Goal: Task Accomplishment & Management: Manage account settings

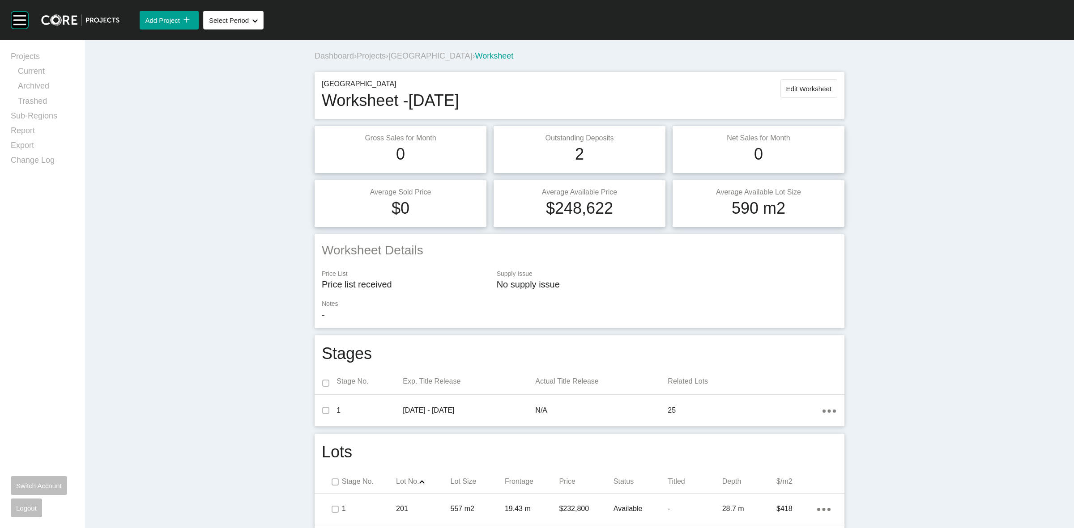
click at [417, 59] on span "[GEOGRAPHIC_DATA]" at bounding box center [430, 55] width 84 height 9
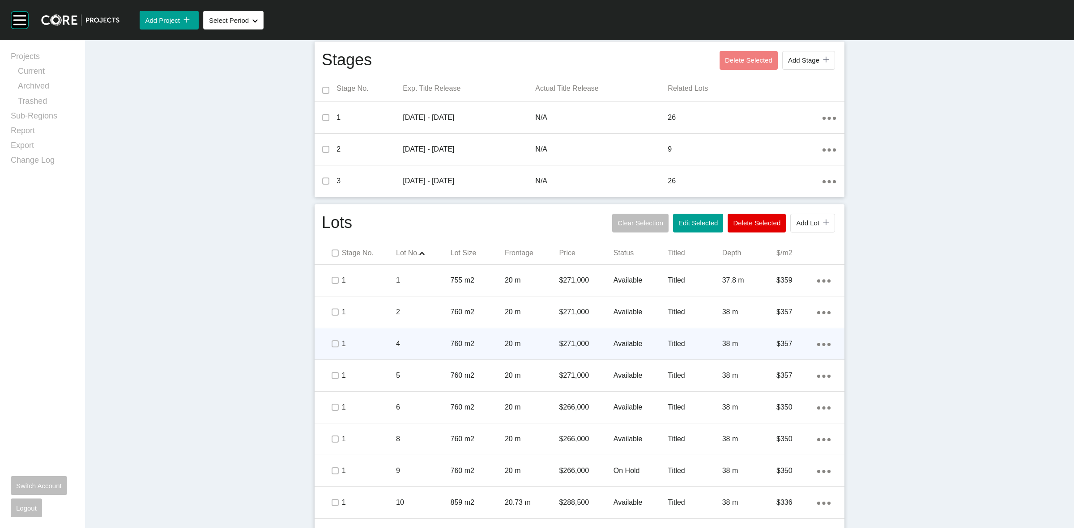
scroll to position [293, 0]
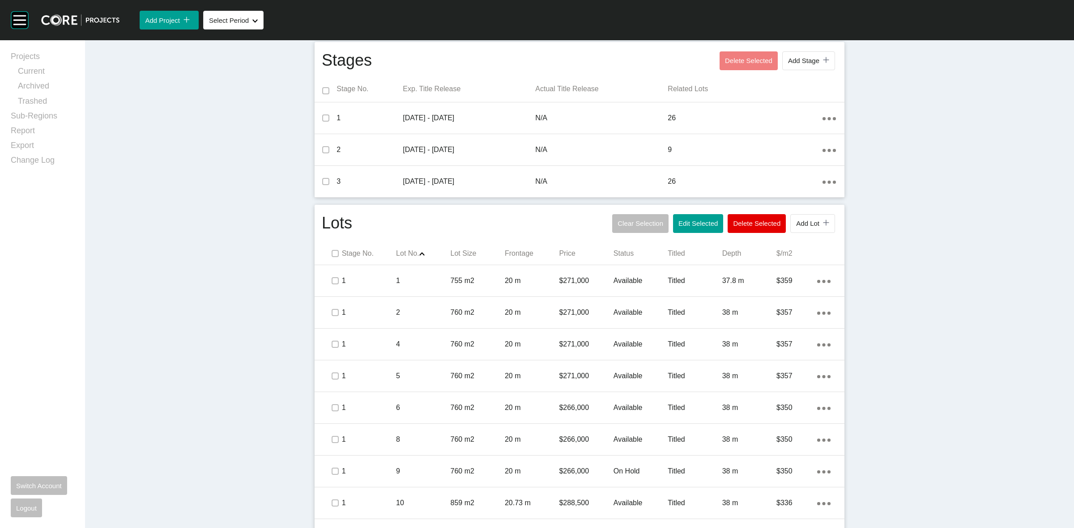
drag, startPoint x: 904, startPoint y: 299, endPoint x: 906, endPoint y: 339, distance: 40.3
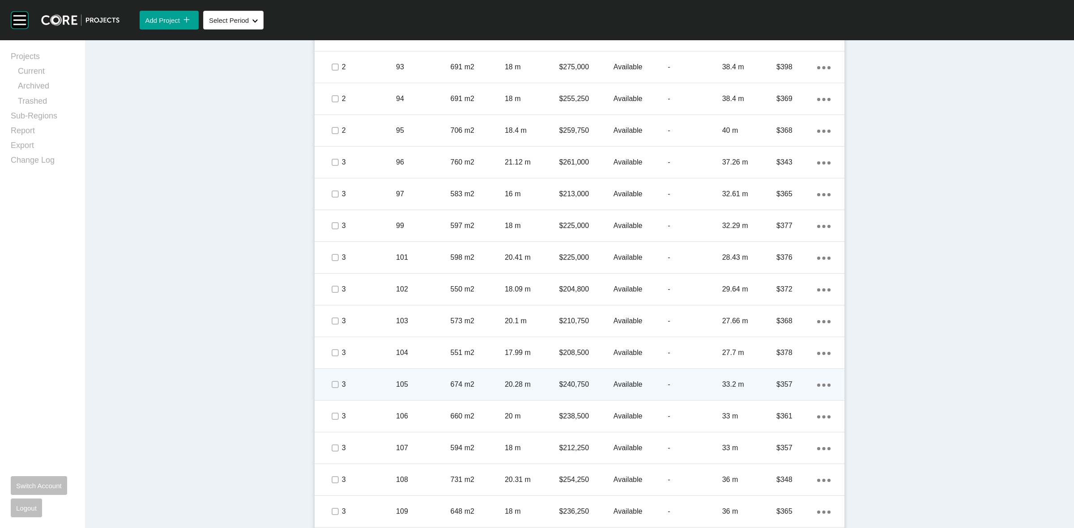
scroll to position [1580, 0]
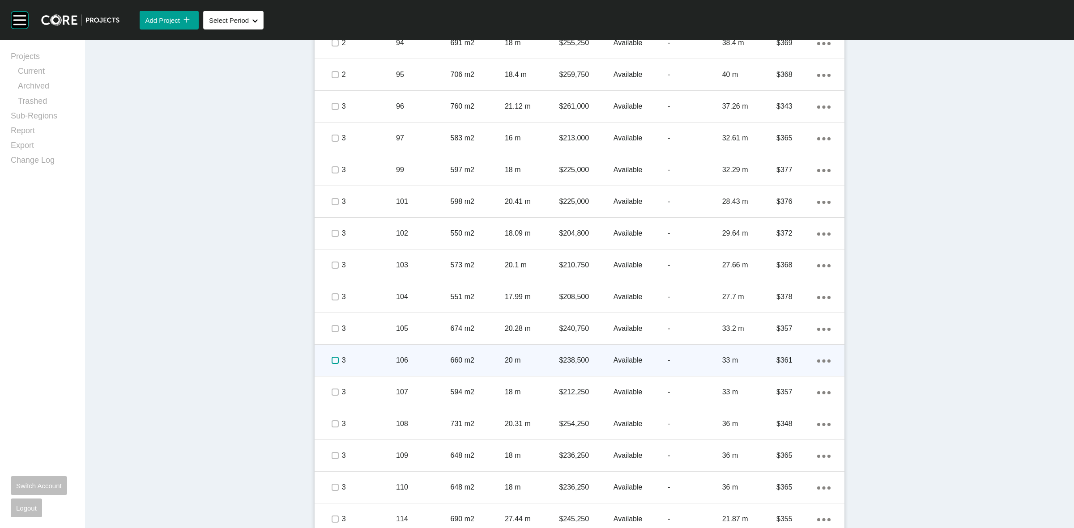
click at [333, 359] on label at bounding box center [335, 360] width 7 height 7
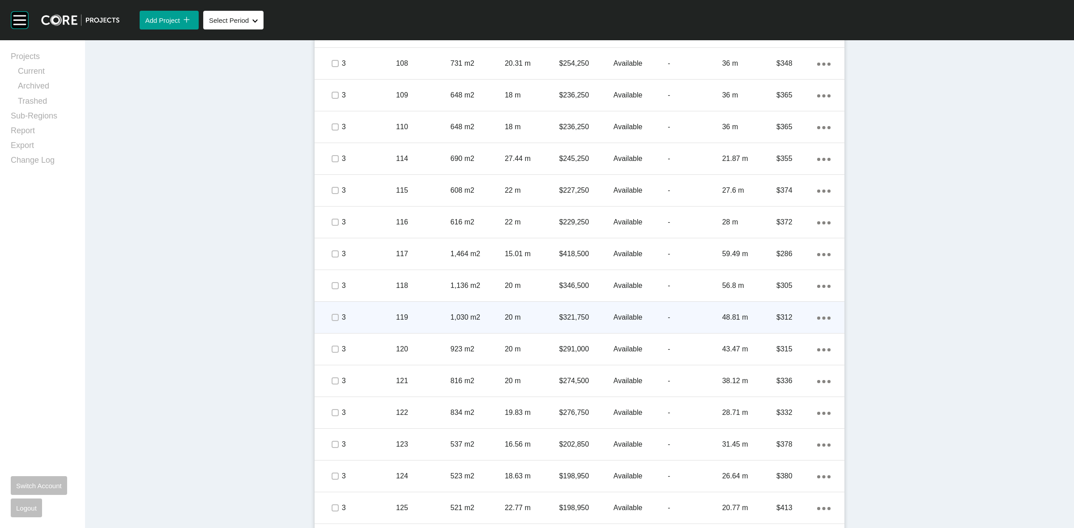
scroll to position [1915, 0]
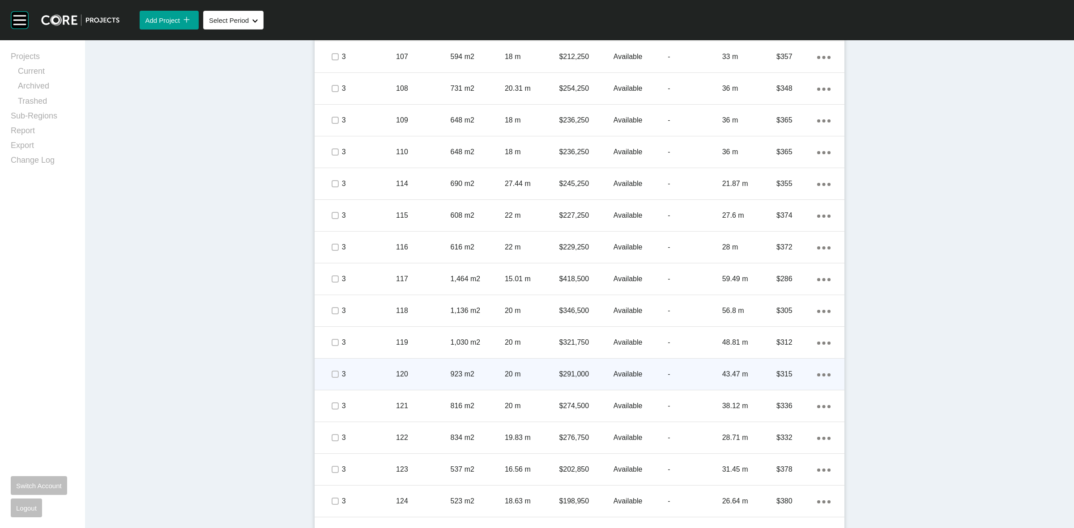
click at [390, 372] on p "3" at bounding box center [369, 375] width 54 height 10
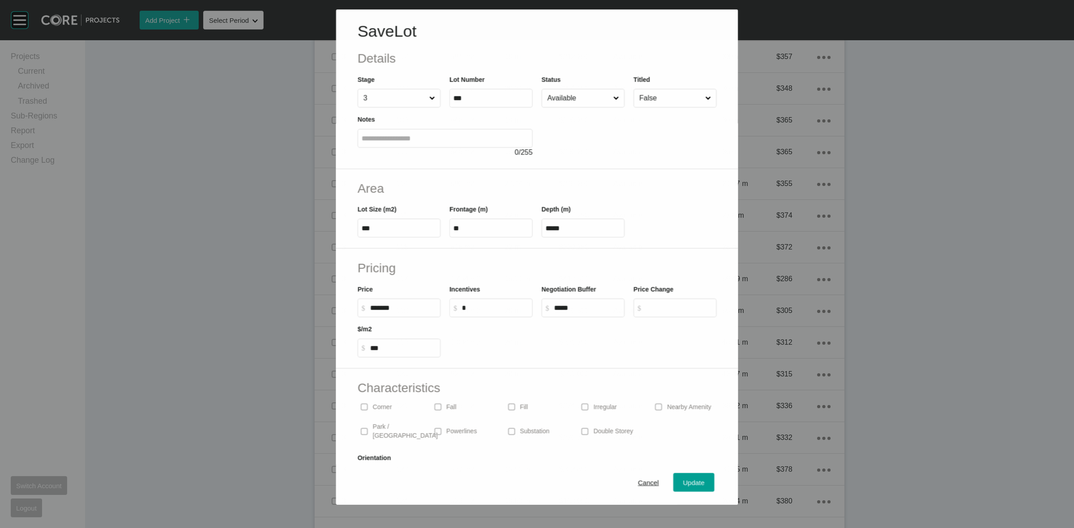
click at [579, 104] on input "Available" at bounding box center [578, 98] width 66 height 18
click at [673, 476] on button "Update" at bounding box center [693, 483] width 41 height 19
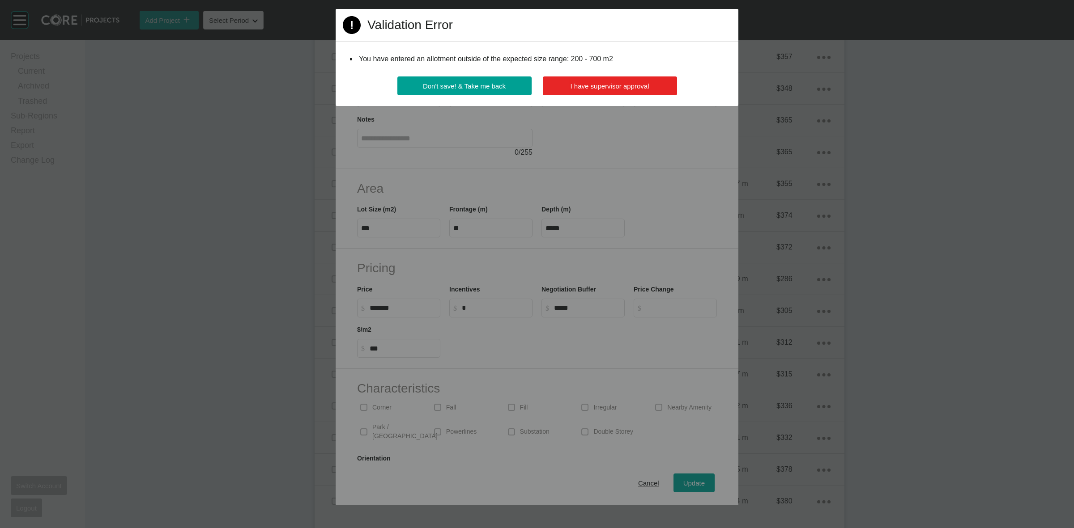
click at [591, 79] on button "I have supervisor approval" at bounding box center [610, 86] width 134 height 19
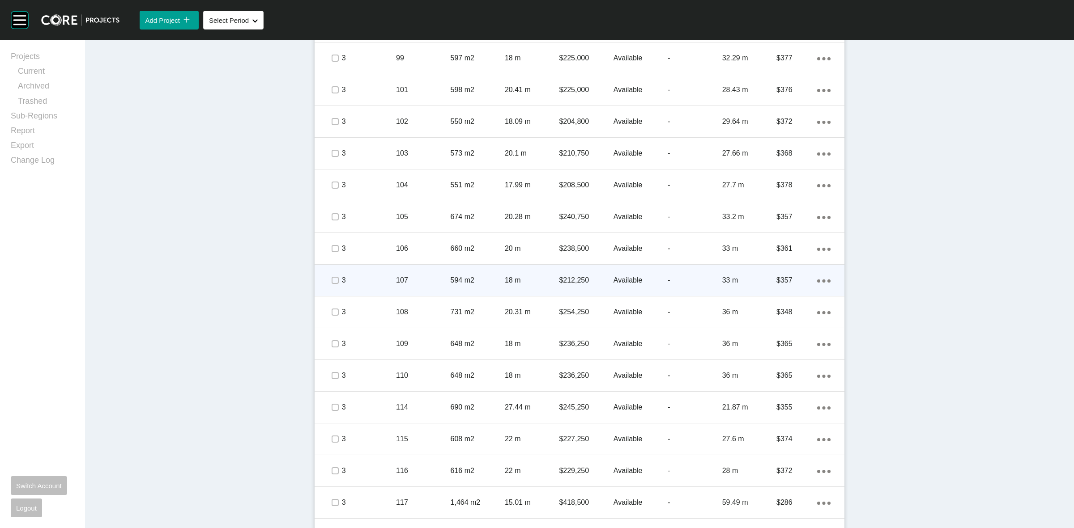
click at [423, 276] on p "107" at bounding box center [423, 281] width 54 height 10
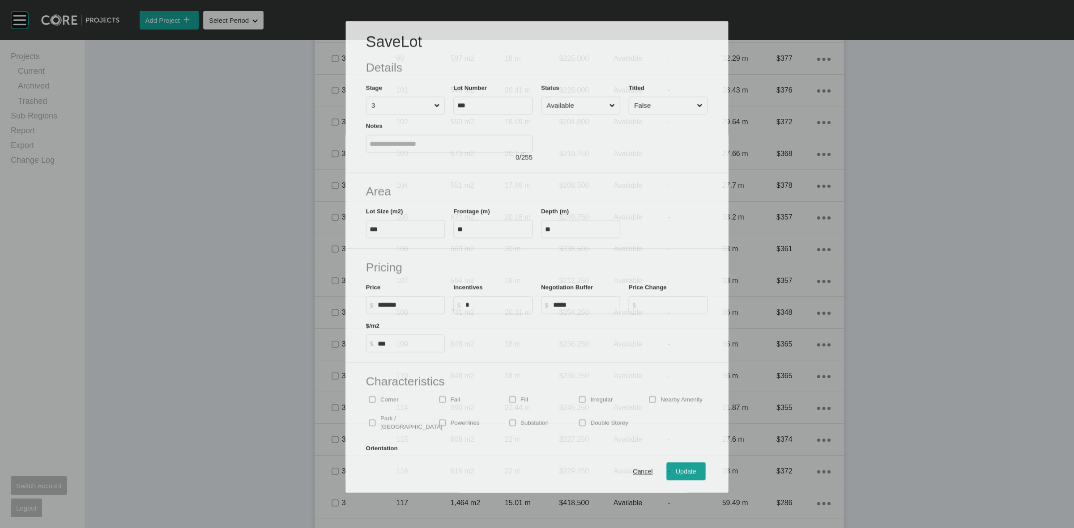
scroll to position [1692, 0]
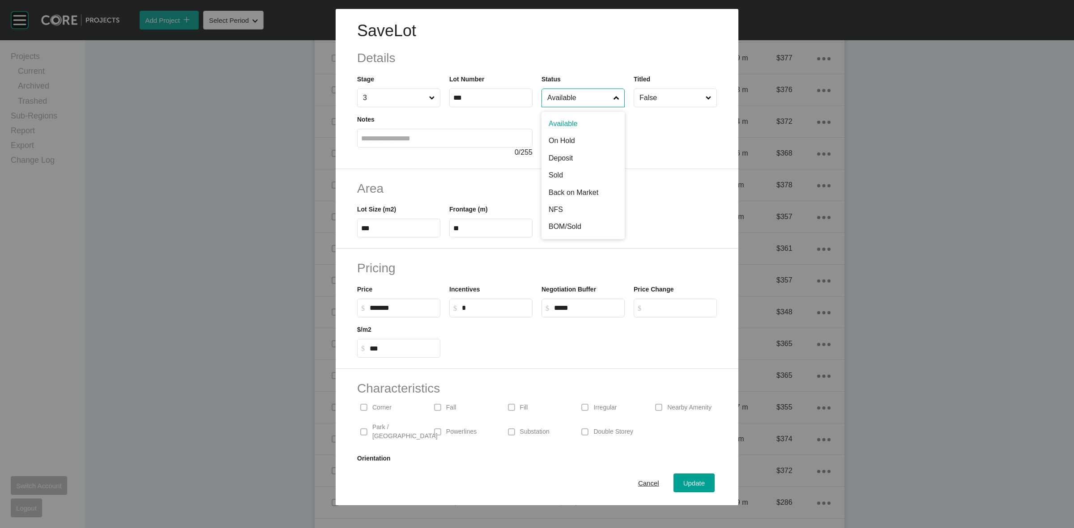
click at [582, 90] on input "Available" at bounding box center [578, 98] width 66 height 18
click at [673, 480] on button "Update" at bounding box center [693, 483] width 41 height 19
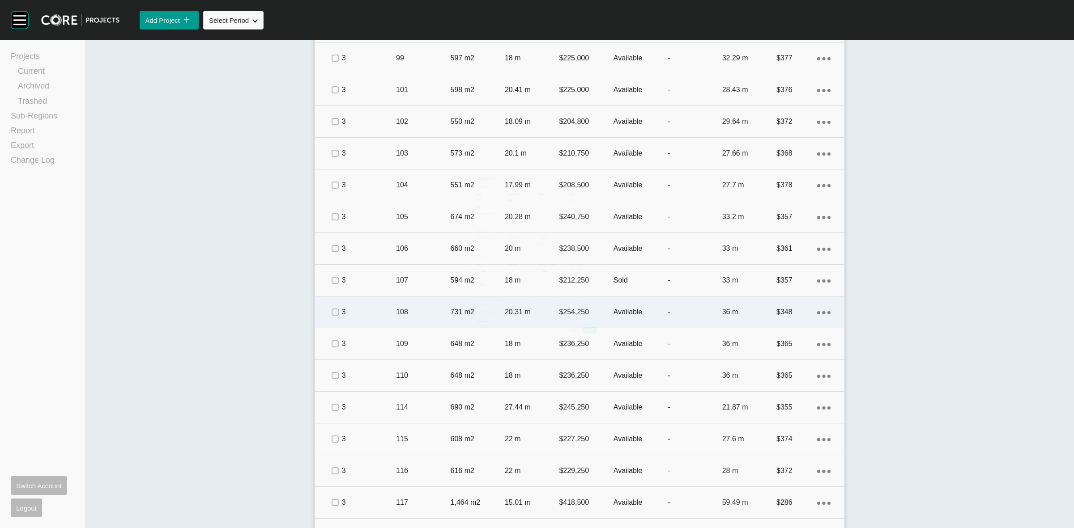
click at [418, 309] on p "108" at bounding box center [423, 312] width 54 height 10
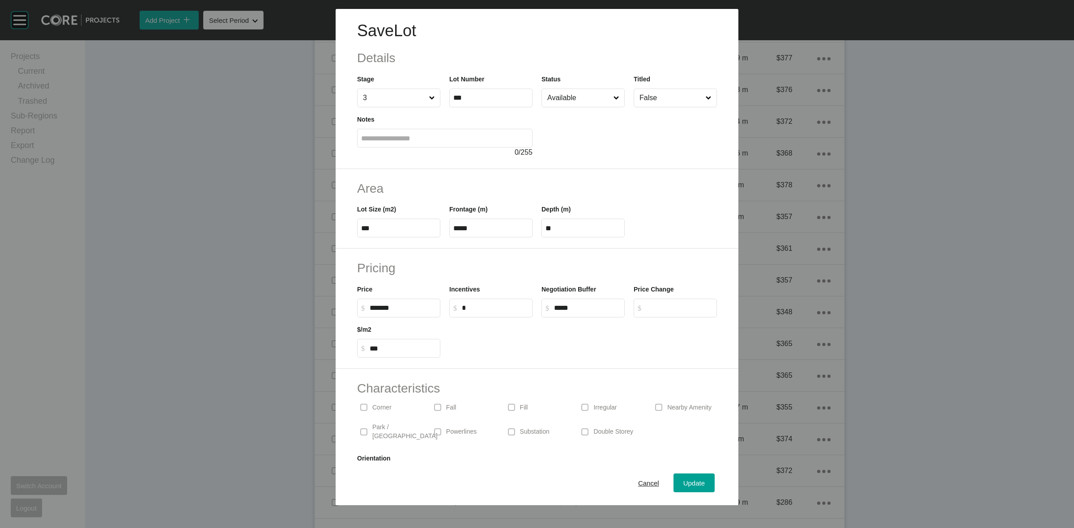
click at [564, 93] on input "Available" at bounding box center [578, 98] width 66 height 18
click at [692, 482] on span "Update" at bounding box center [693, 484] width 21 height 8
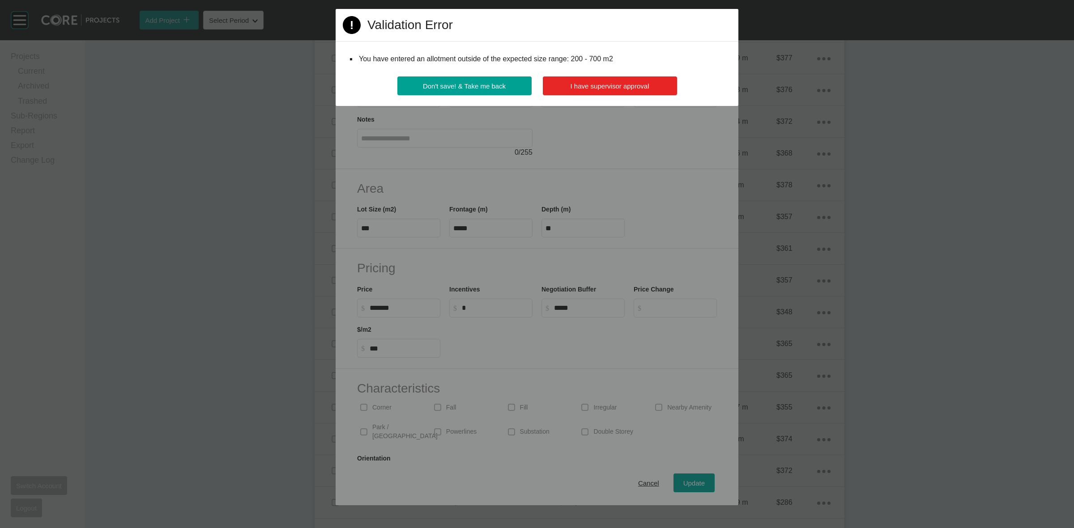
click at [591, 94] on button "I have supervisor approval" at bounding box center [610, 86] width 134 height 19
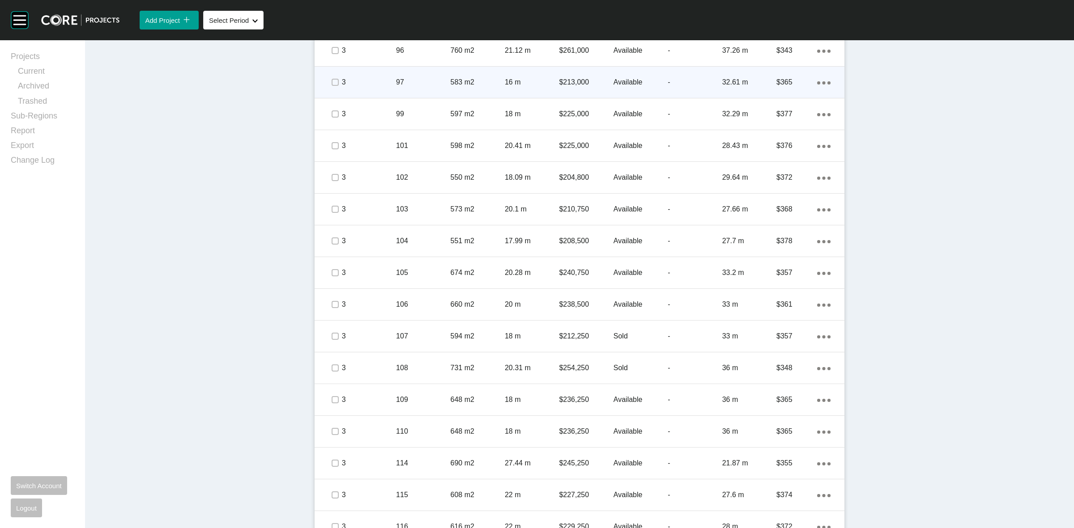
scroll to position [1412, 0]
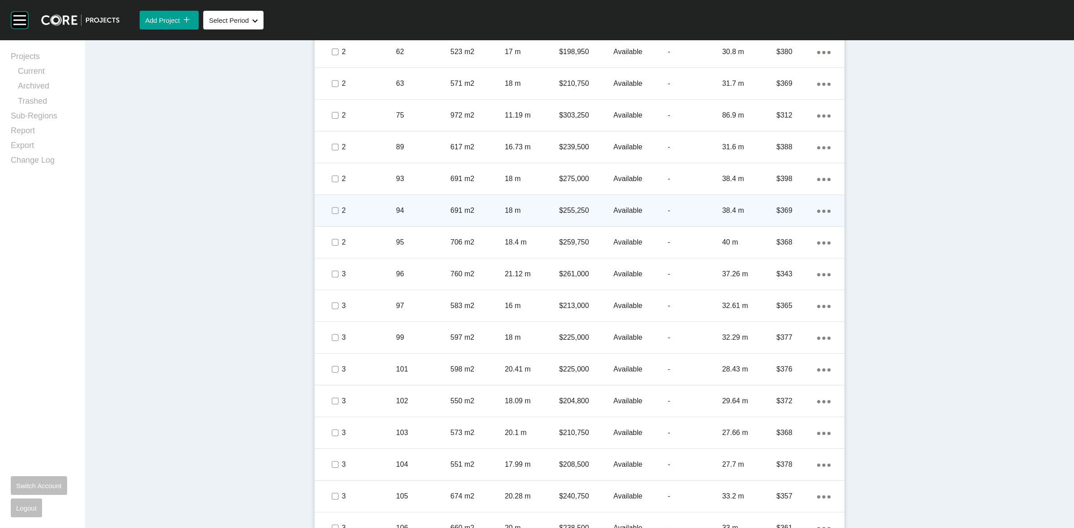
click at [424, 199] on div "94" at bounding box center [423, 211] width 54 height 28
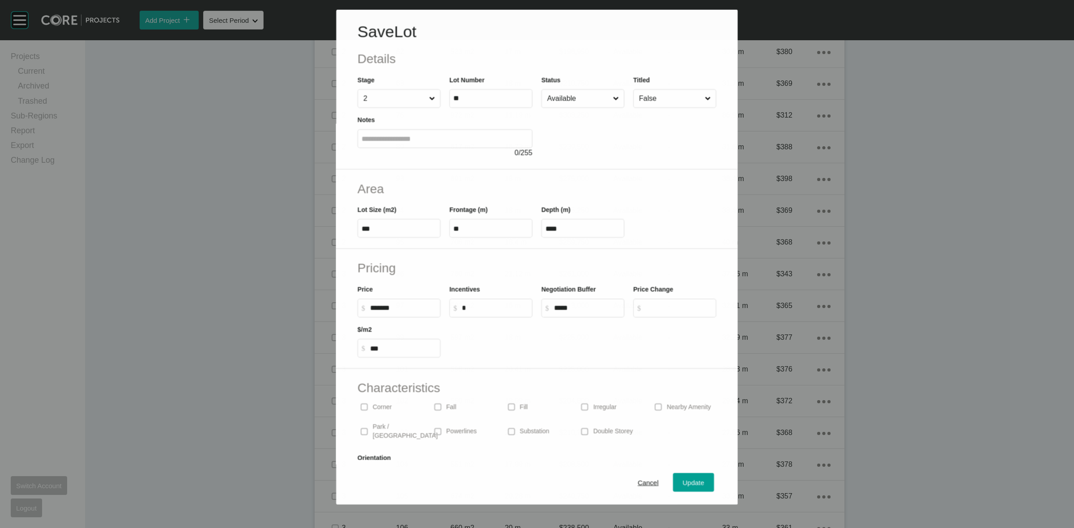
click at [581, 103] on input "Available" at bounding box center [578, 98] width 66 height 18
click at [683, 480] on span "Update" at bounding box center [693, 484] width 21 height 8
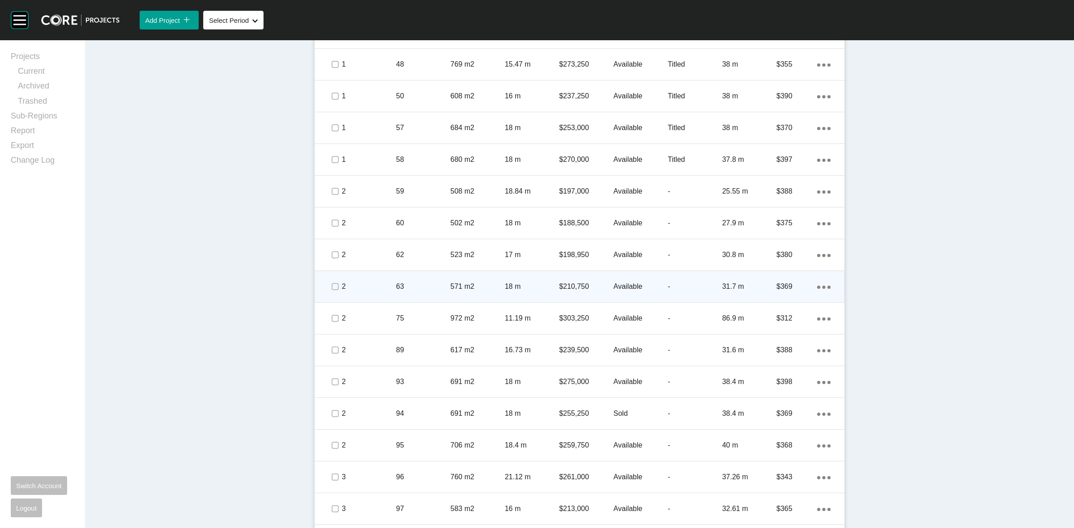
scroll to position [1188, 0]
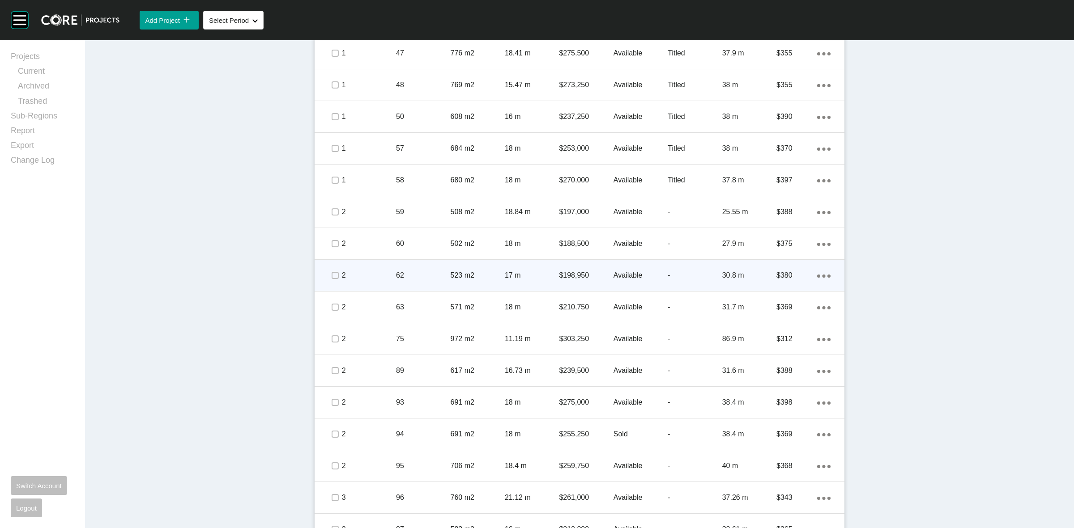
click at [418, 272] on p "62" at bounding box center [423, 276] width 54 height 10
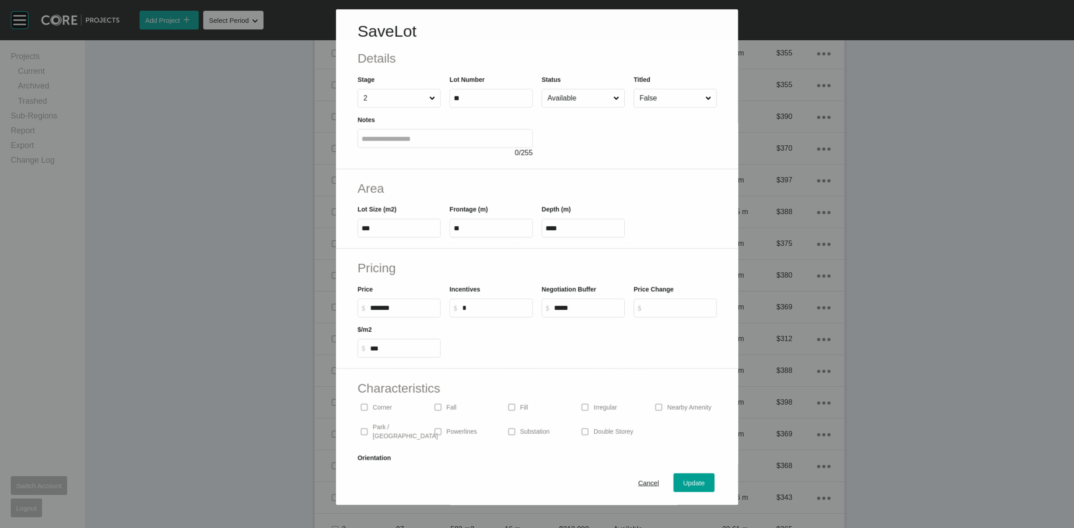
click at [553, 103] on input "Available" at bounding box center [578, 98] width 66 height 18
click at [685, 481] on span "Update" at bounding box center [693, 484] width 21 height 8
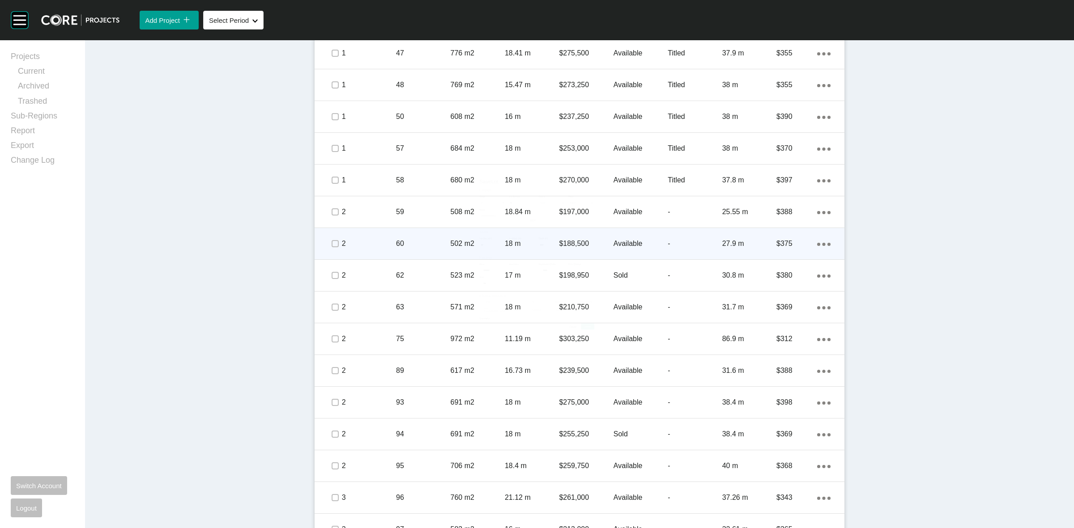
click at [458, 242] on p "502 m2" at bounding box center [478, 244] width 54 height 10
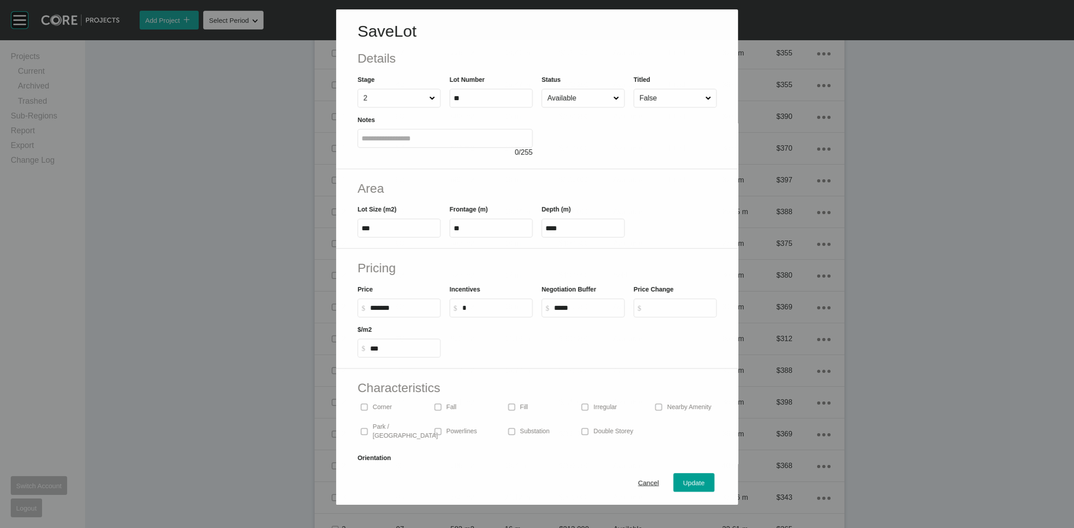
click at [560, 108] on div at bounding box center [628, 133] width 175 height 51
click at [563, 101] on input "Available" at bounding box center [578, 98] width 66 height 18
click at [682, 479] on div "Update" at bounding box center [694, 483] width 26 height 12
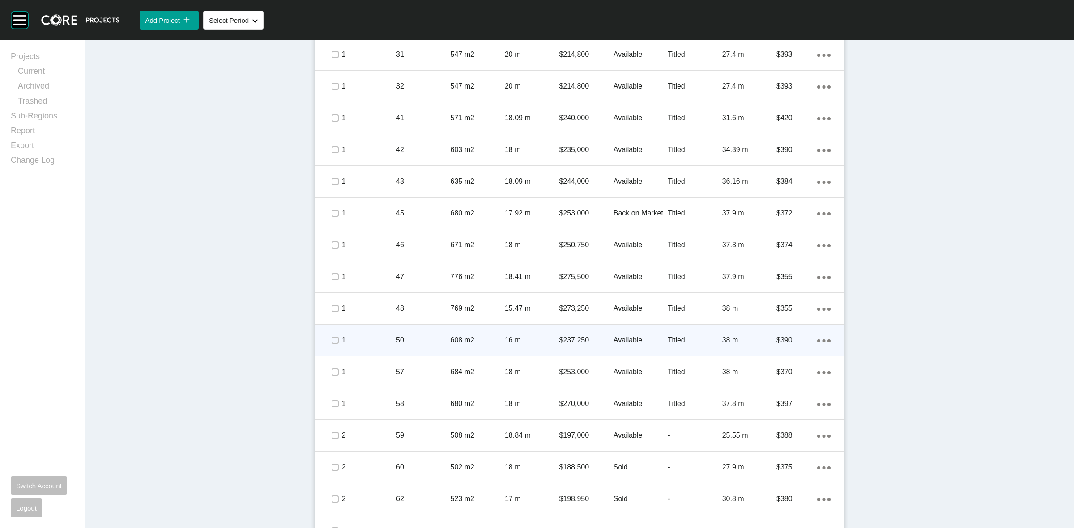
click at [451, 339] on p "608 m2" at bounding box center [478, 341] width 54 height 10
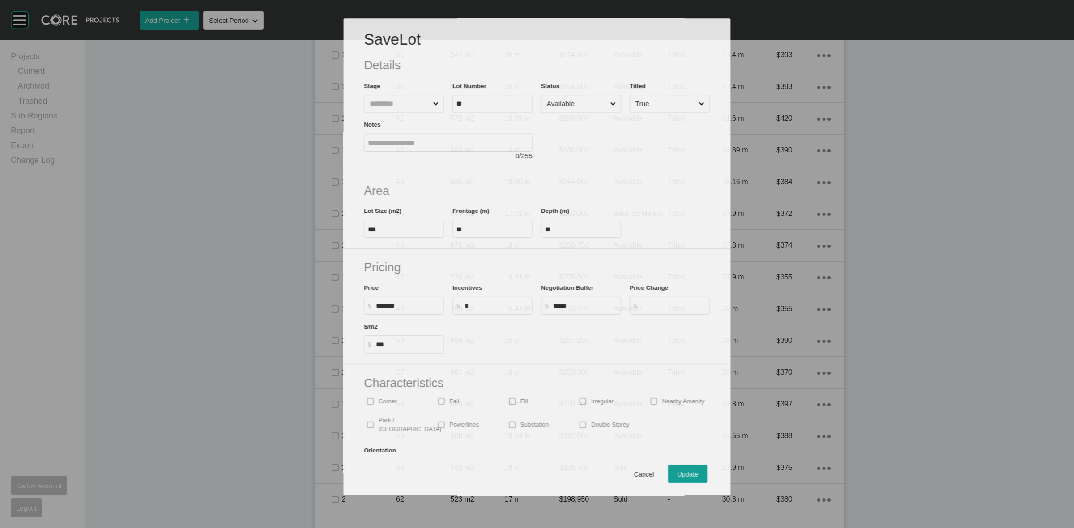
scroll to position [965, 0]
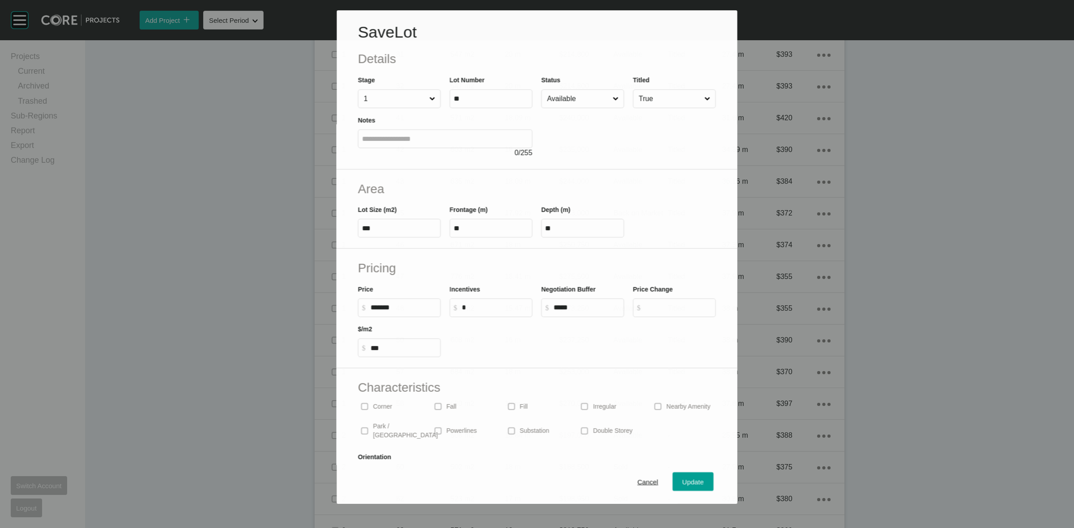
click at [585, 98] on input "Available" at bounding box center [578, 99] width 66 height 18
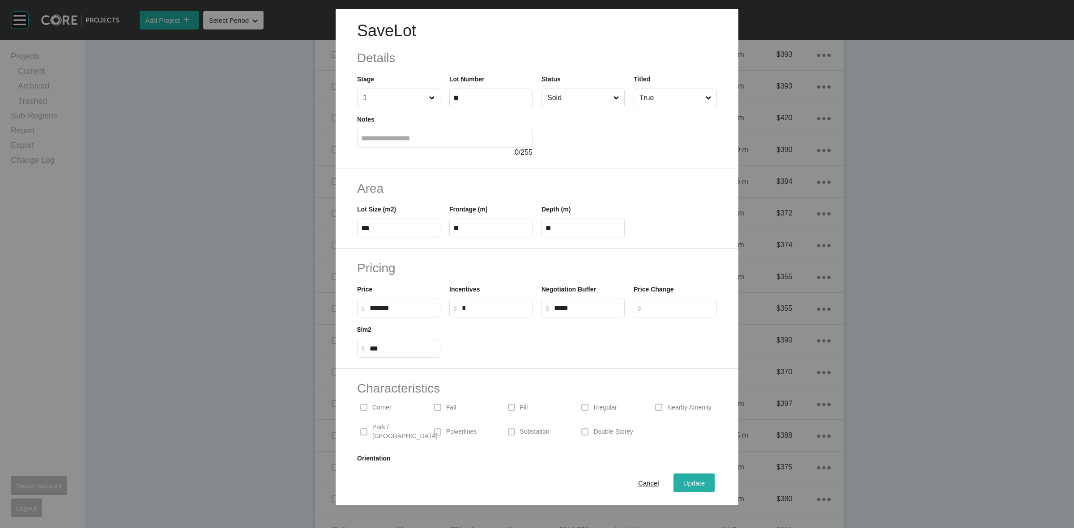
click at [686, 484] on span "Update" at bounding box center [693, 484] width 21 height 8
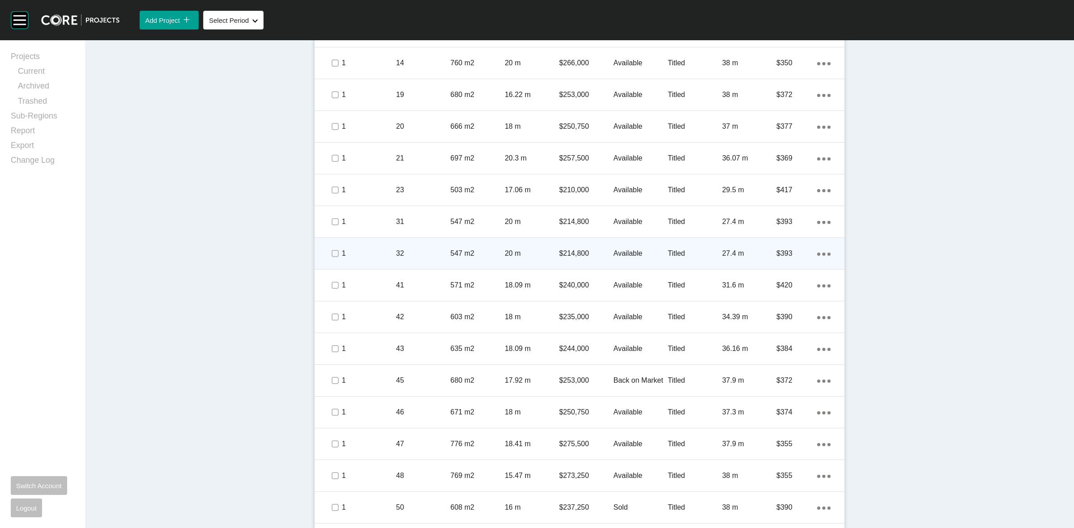
scroll to position [797, 0]
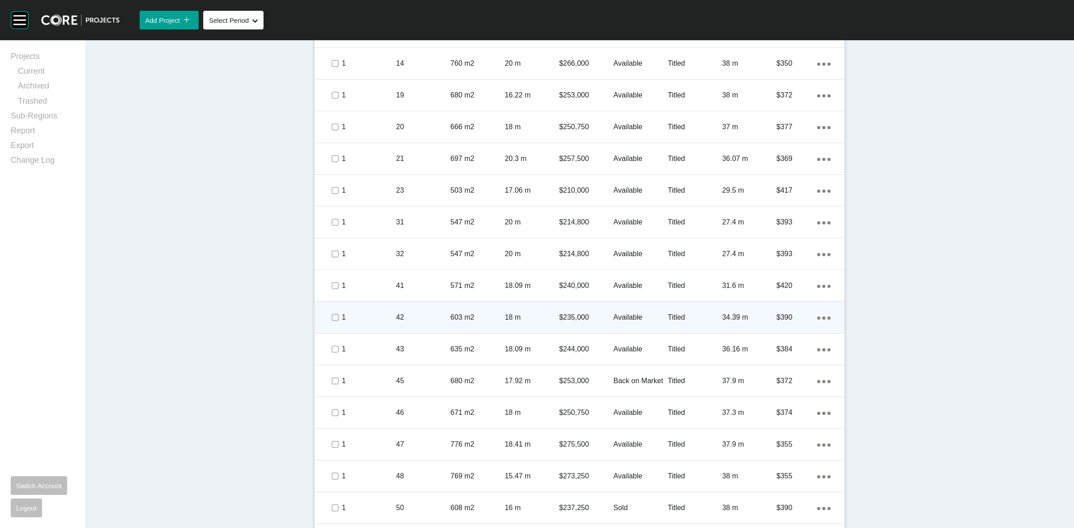
click at [444, 315] on p "42" at bounding box center [423, 318] width 54 height 10
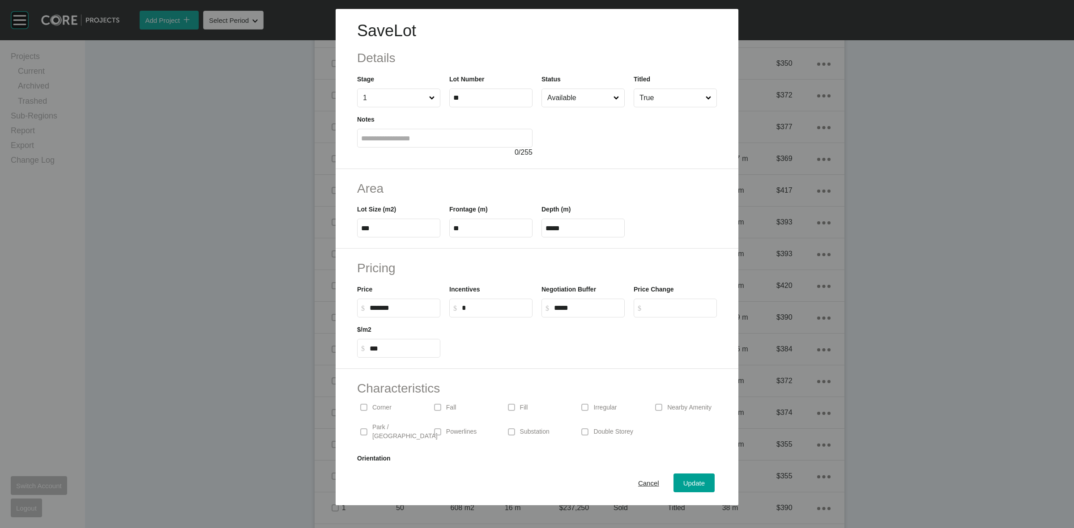
click at [562, 94] on input "Available" at bounding box center [578, 98] width 66 height 18
click at [683, 480] on span "Update" at bounding box center [693, 484] width 21 height 8
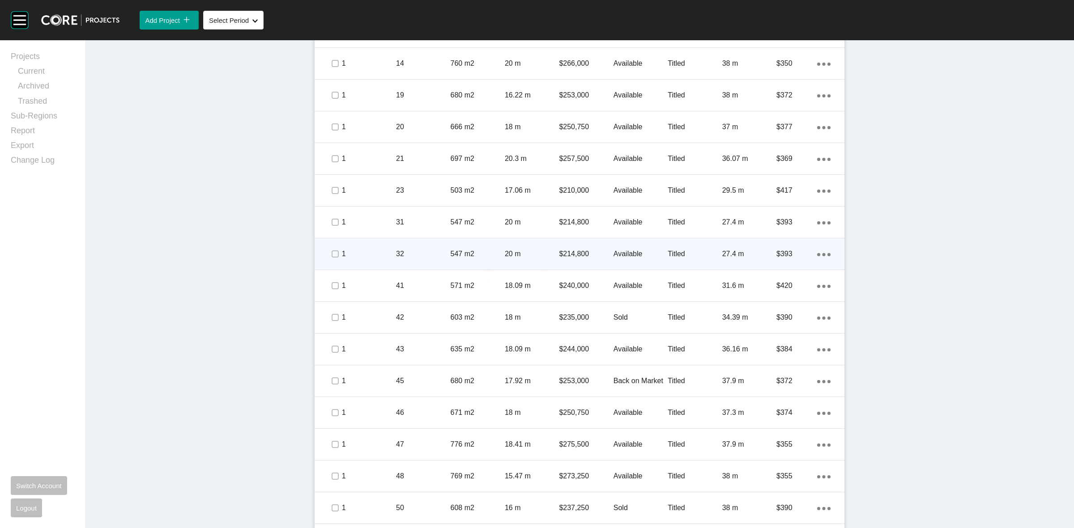
click at [425, 250] on p "32" at bounding box center [423, 254] width 54 height 10
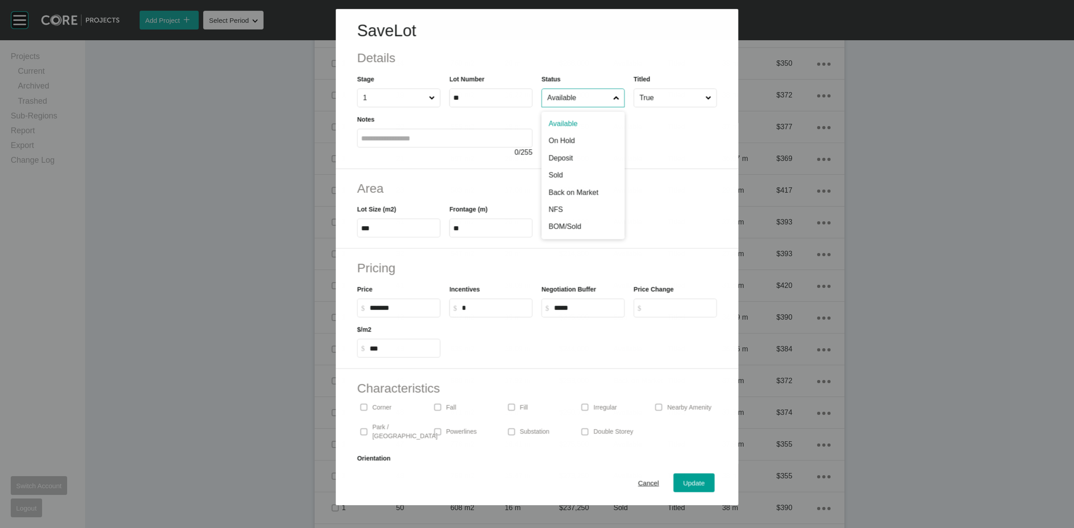
click at [558, 97] on input "Available" at bounding box center [578, 98] width 66 height 18
click at [683, 487] on span "Update" at bounding box center [693, 484] width 21 height 8
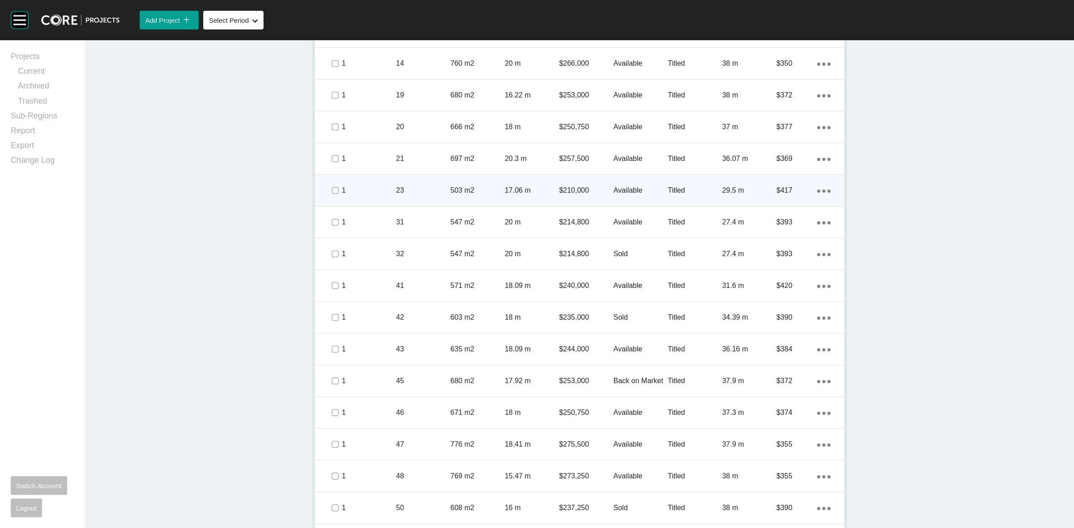
click at [435, 187] on p "23" at bounding box center [423, 191] width 54 height 10
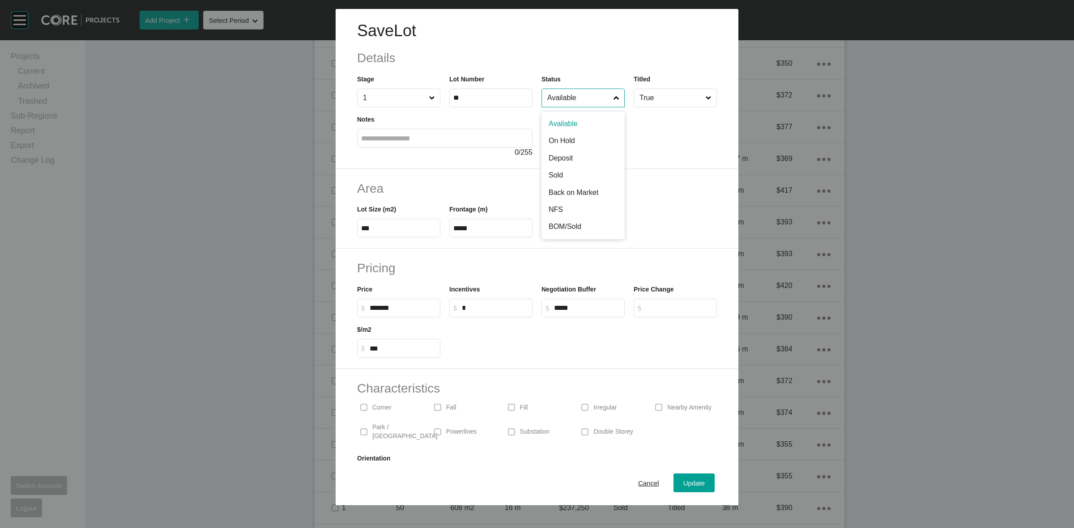
click at [581, 97] on input "Available" at bounding box center [578, 98] width 66 height 18
click at [690, 478] on div "Update" at bounding box center [694, 483] width 26 height 12
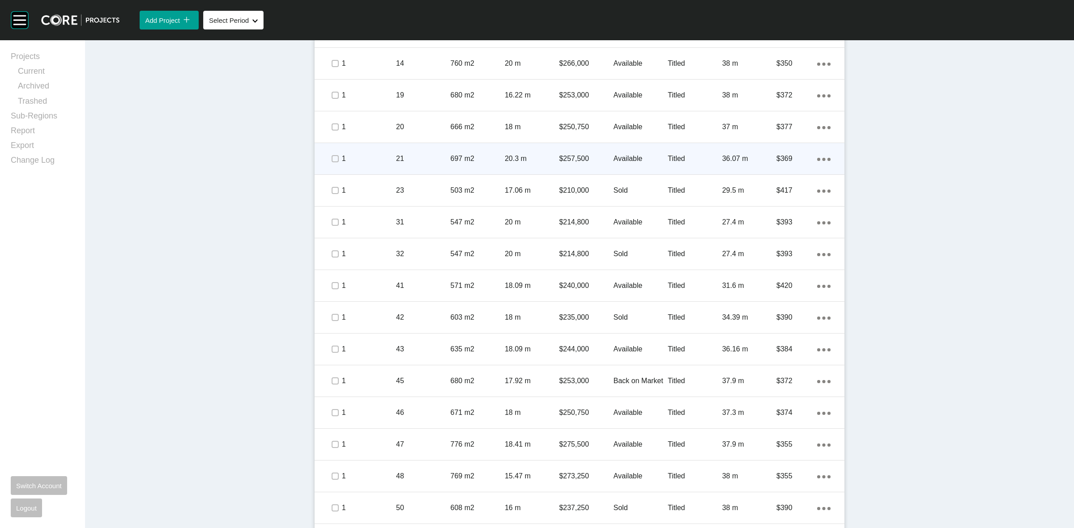
click at [463, 159] on p "697 m2" at bounding box center [478, 159] width 54 height 10
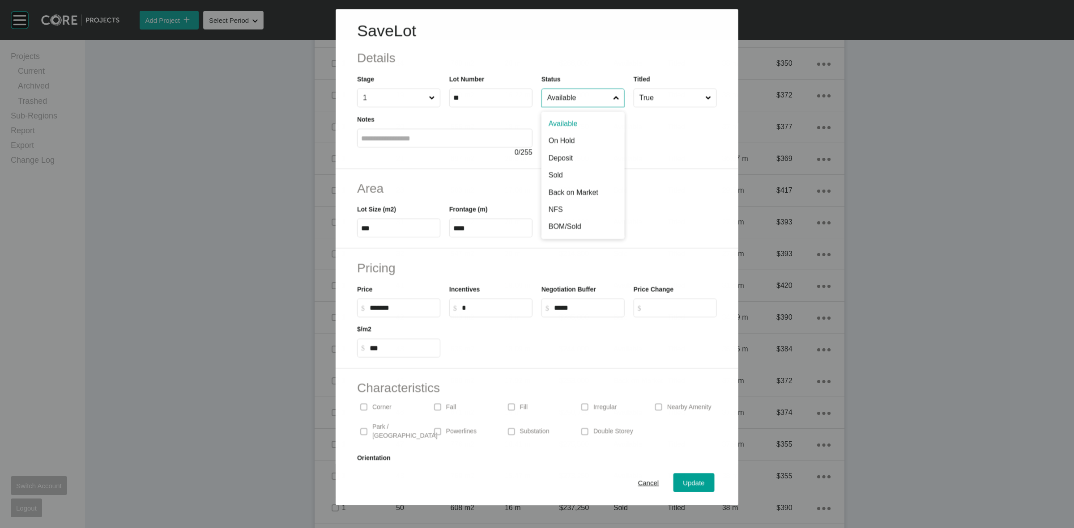
drag, startPoint x: 577, startPoint y: 102, endPoint x: 563, endPoint y: 139, distance: 39.8
click at [577, 101] on input "Available" at bounding box center [578, 98] width 66 height 18
click at [683, 480] on span "Update" at bounding box center [693, 484] width 21 height 8
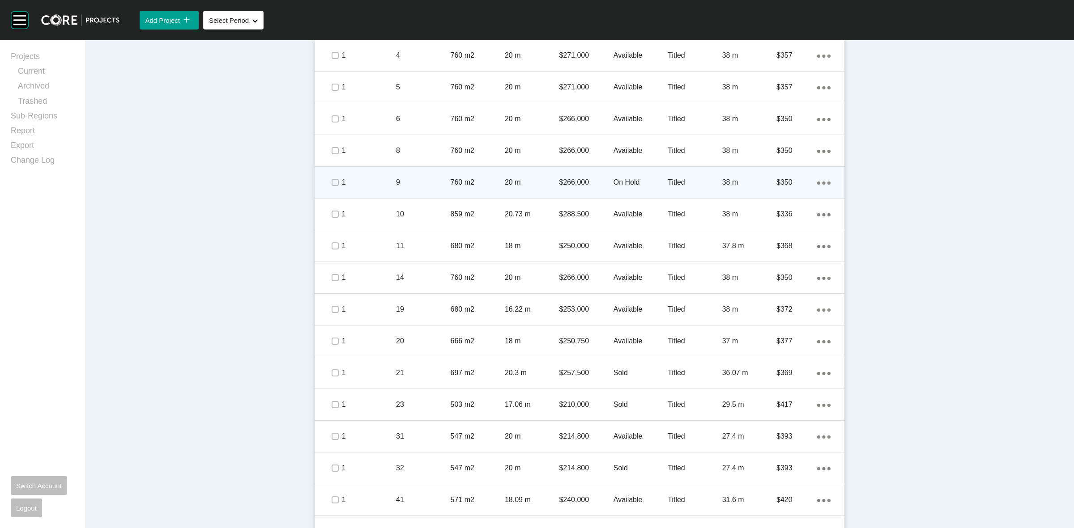
scroll to position [573, 0]
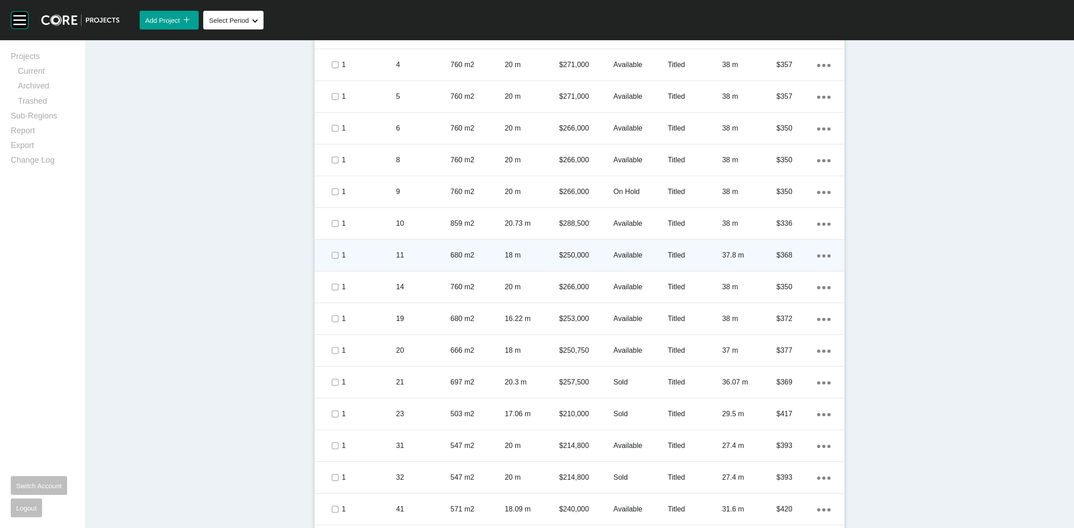
click at [457, 247] on div "680 m2" at bounding box center [478, 256] width 54 height 28
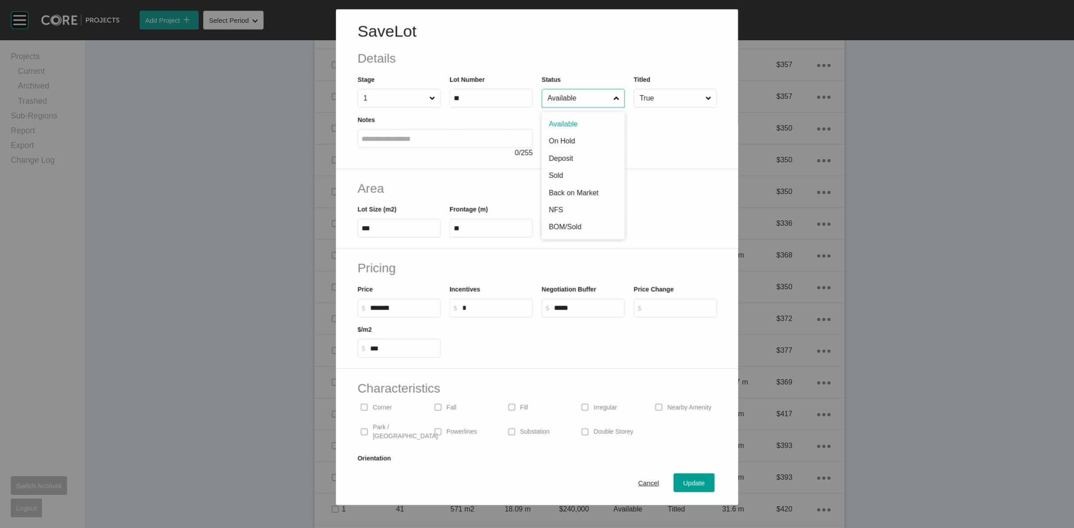
click at [572, 94] on input "Available" at bounding box center [578, 98] width 66 height 18
click at [695, 484] on span "Update" at bounding box center [693, 484] width 21 height 8
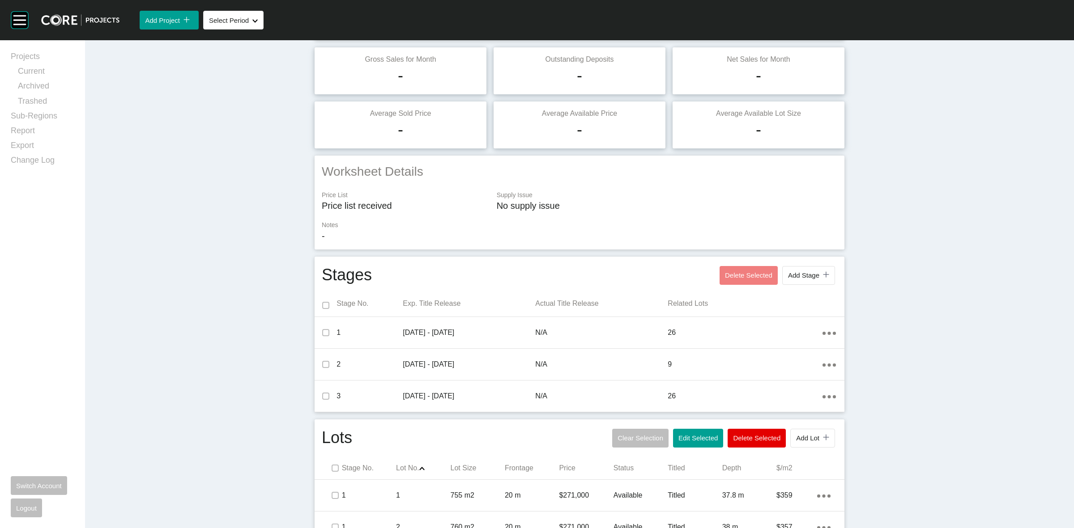
scroll to position [0, 0]
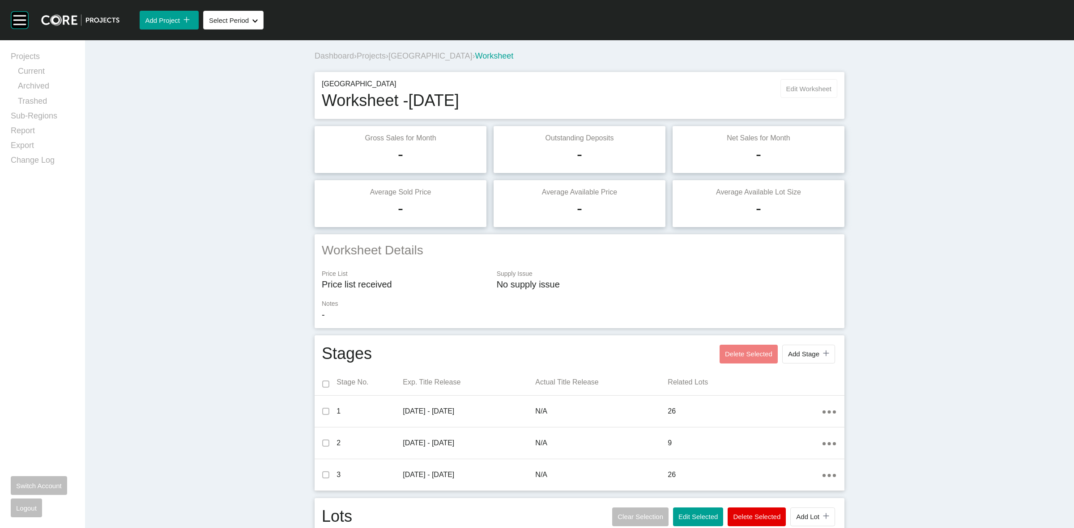
click at [788, 88] on span "Edit Worksheet" at bounding box center [808, 89] width 45 height 8
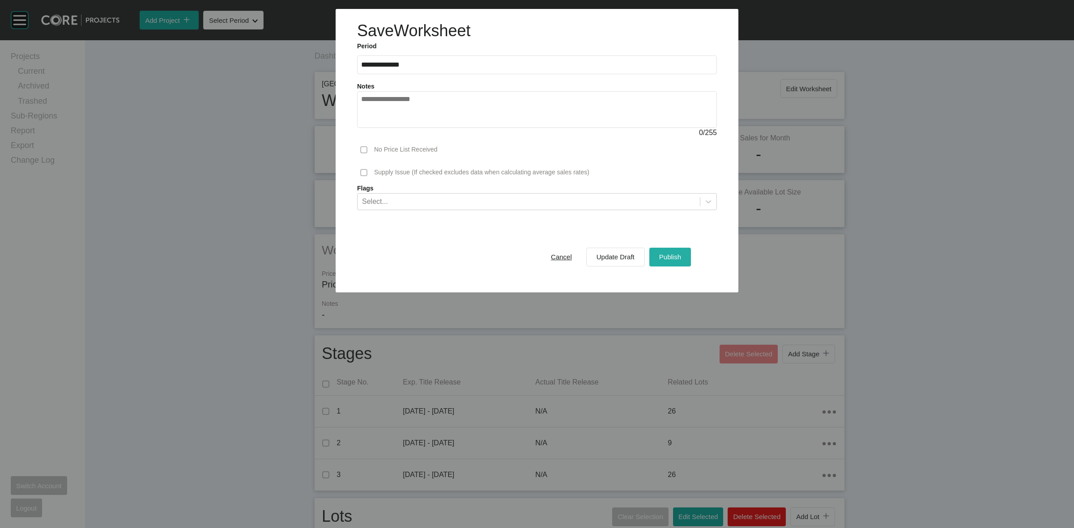
click at [671, 259] on span "Publish" at bounding box center [670, 257] width 22 height 8
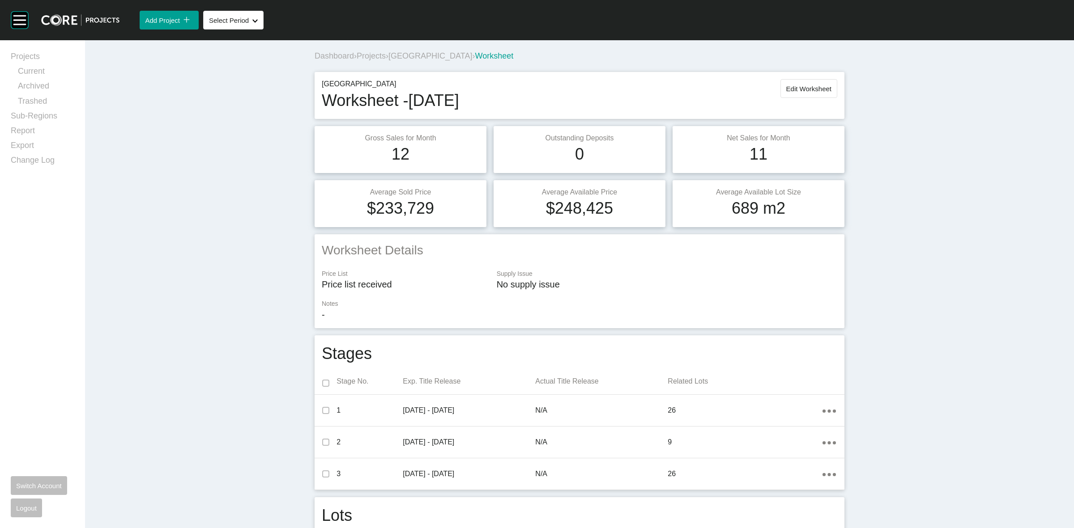
click at [414, 54] on span "[GEOGRAPHIC_DATA]" at bounding box center [430, 55] width 84 height 9
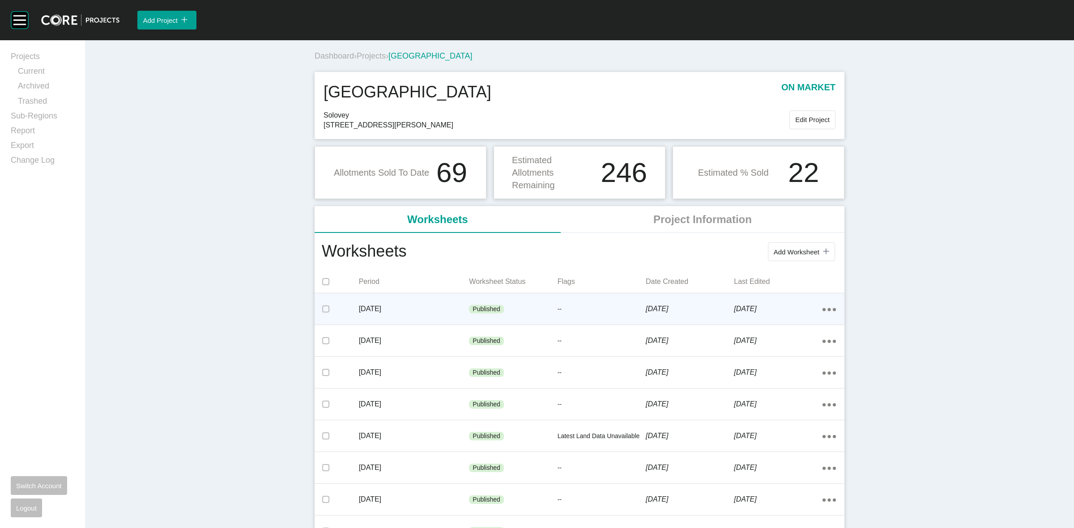
click at [448, 310] on p "[DATE]" at bounding box center [414, 309] width 111 height 10
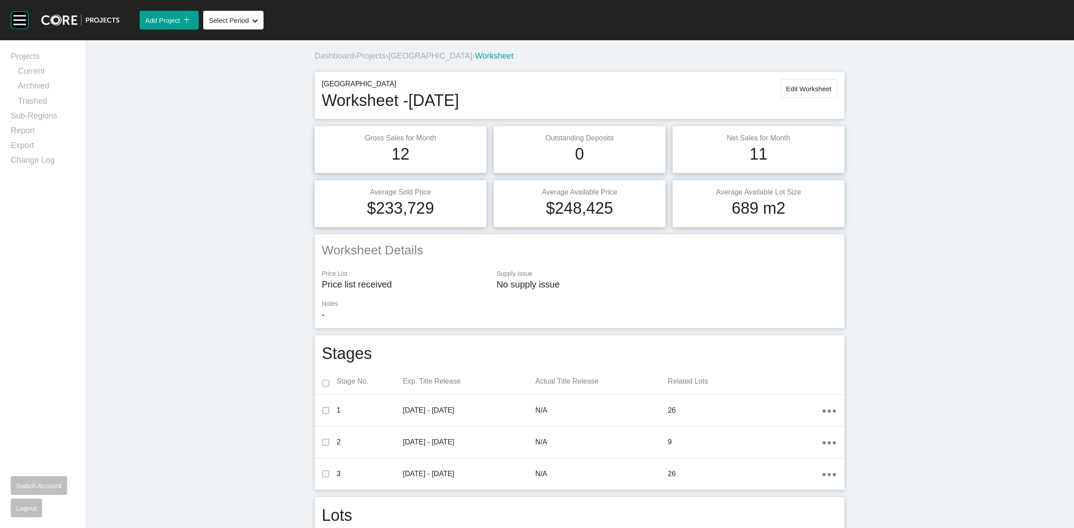
click at [406, 53] on span "[GEOGRAPHIC_DATA]" at bounding box center [430, 55] width 84 height 9
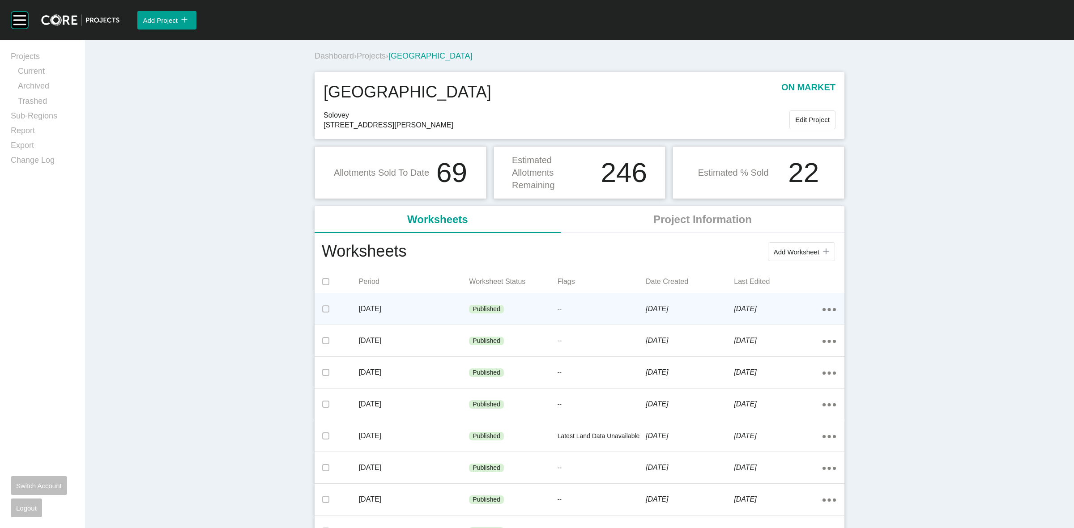
click at [482, 308] on p "Published" at bounding box center [486, 309] width 28 height 9
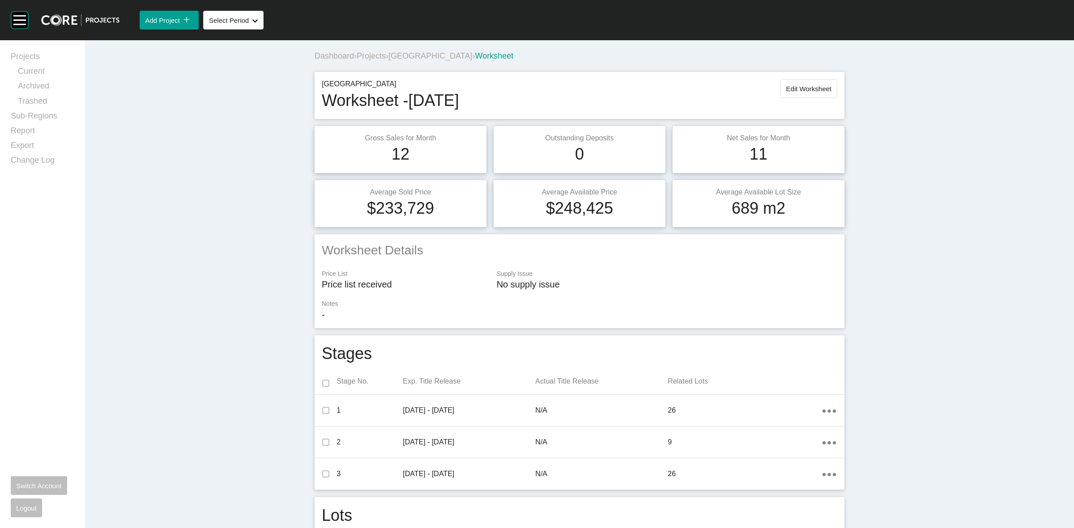
click at [423, 57] on span "[GEOGRAPHIC_DATA]" at bounding box center [430, 55] width 84 height 9
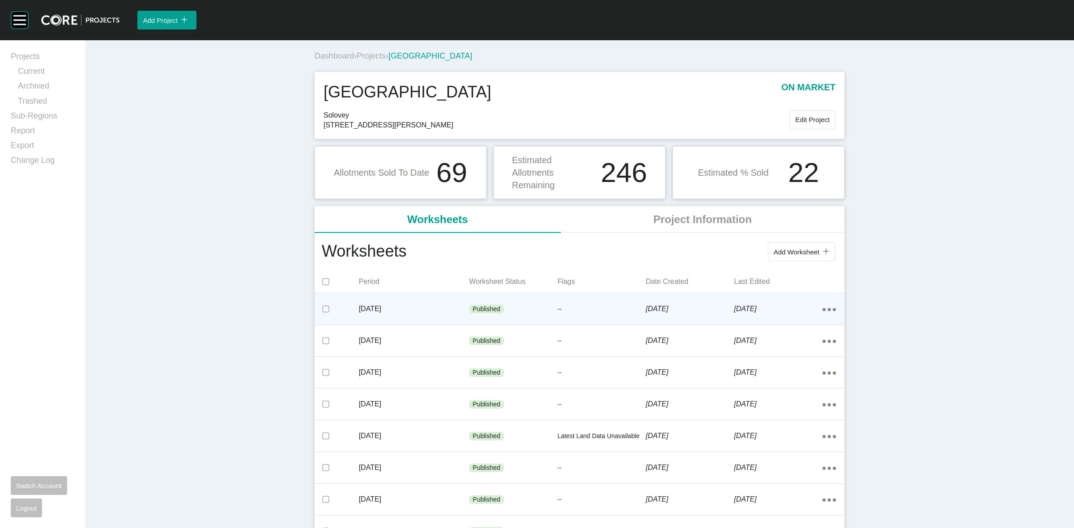
click at [567, 307] on p "--" at bounding box center [601, 309] width 88 height 9
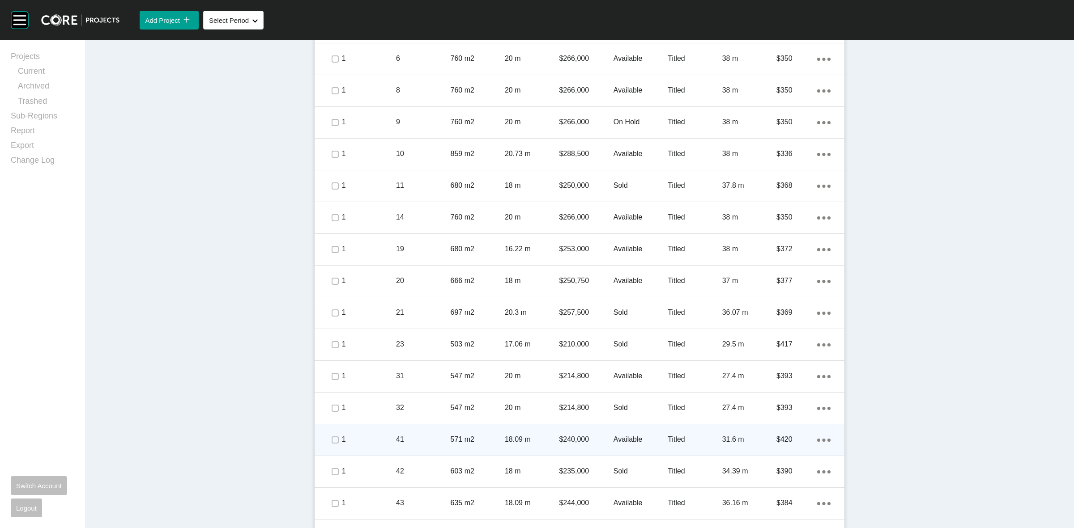
scroll to position [671, 0]
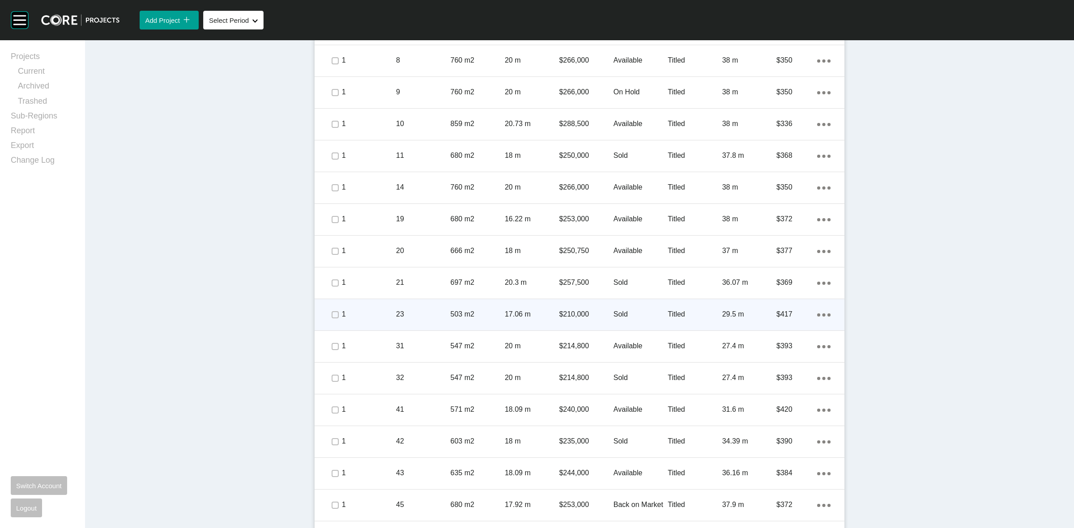
click at [438, 315] on p "23" at bounding box center [423, 315] width 54 height 10
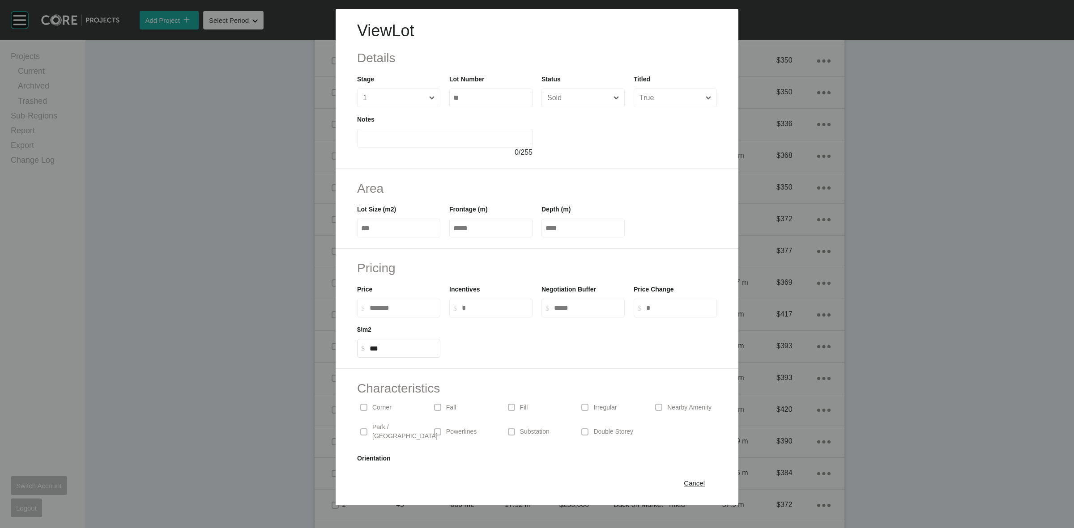
click at [675, 472] on div "Cancel" at bounding box center [537, 483] width 403 height 45
click at [681, 479] on div "Cancel" at bounding box center [694, 483] width 26 height 12
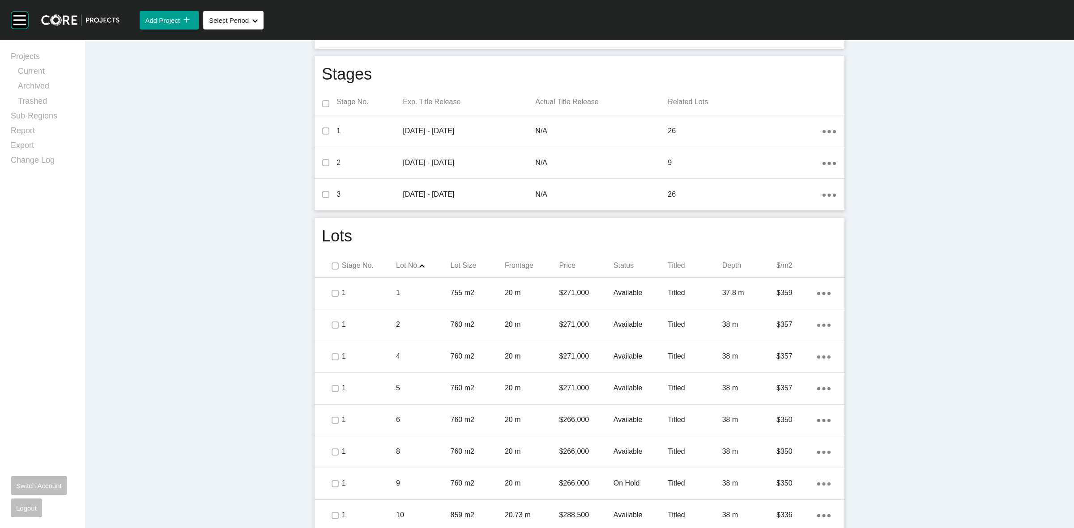
scroll to position [0, 0]
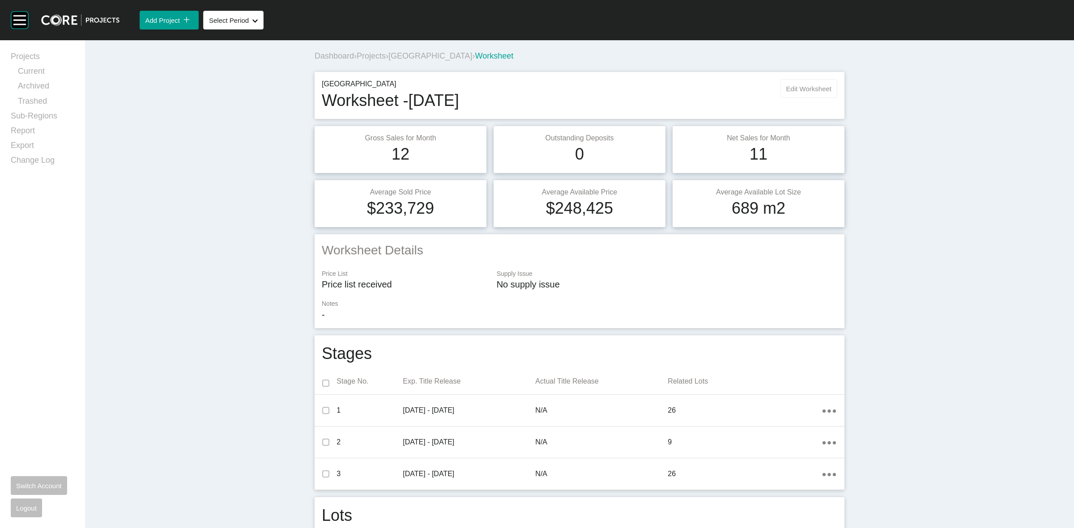
click at [802, 84] on button "Edit Worksheet" at bounding box center [808, 88] width 57 height 19
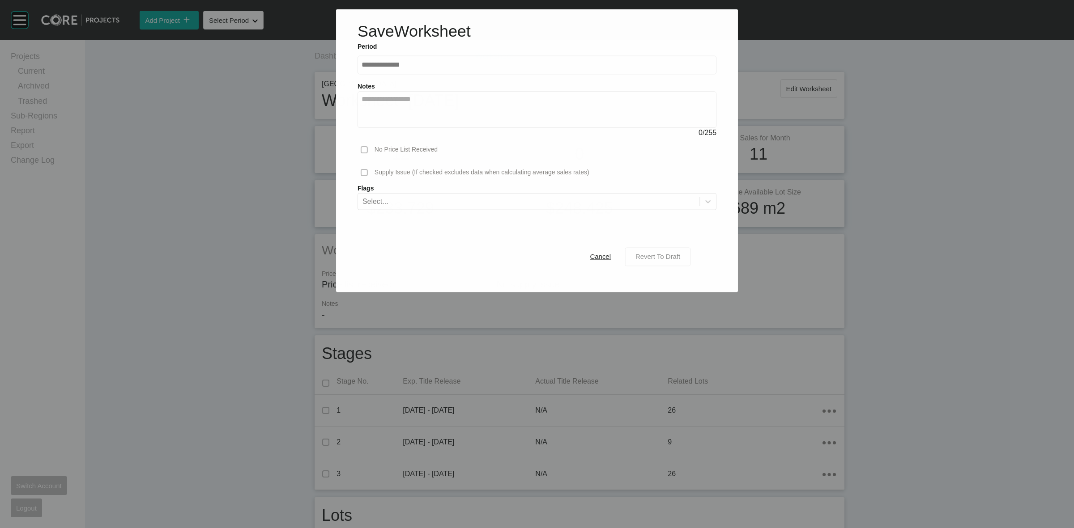
click at [651, 254] on span "Revert To Draft" at bounding box center [657, 257] width 45 height 8
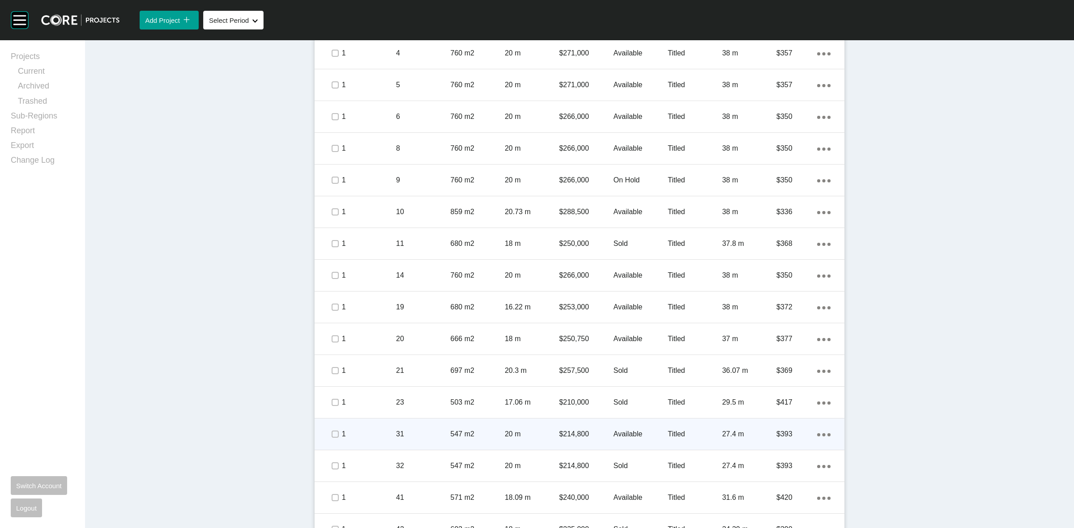
scroll to position [615, 0]
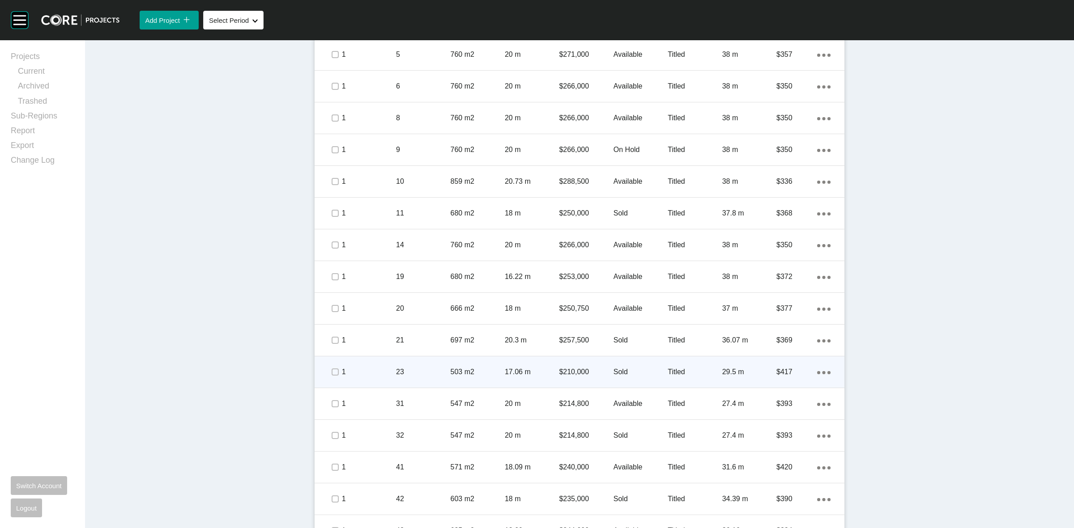
click at [430, 372] on p "23" at bounding box center [423, 372] width 54 height 10
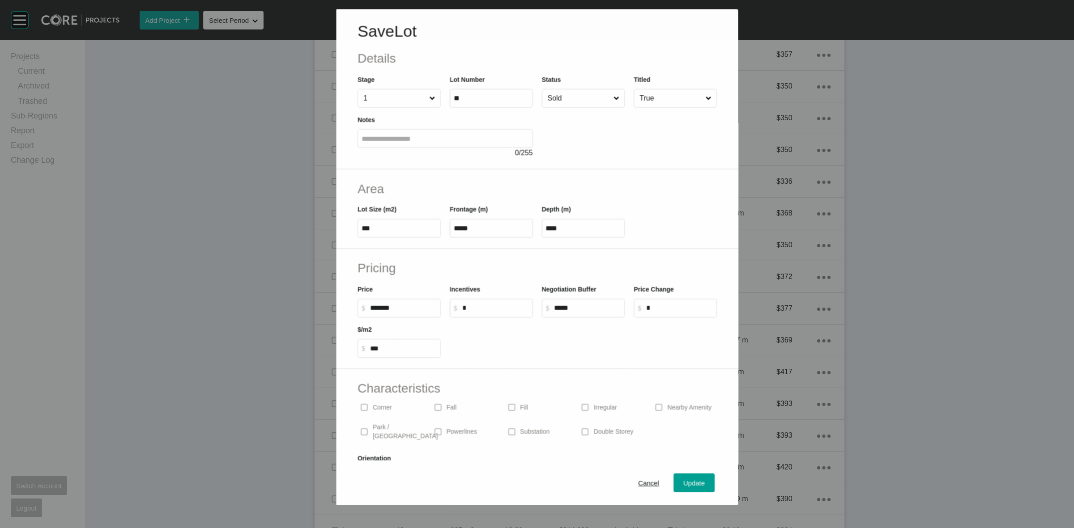
click at [579, 99] on input "Sold" at bounding box center [578, 98] width 66 height 18
click at [694, 484] on span "Update" at bounding box center [693, 484] width 21 height 8
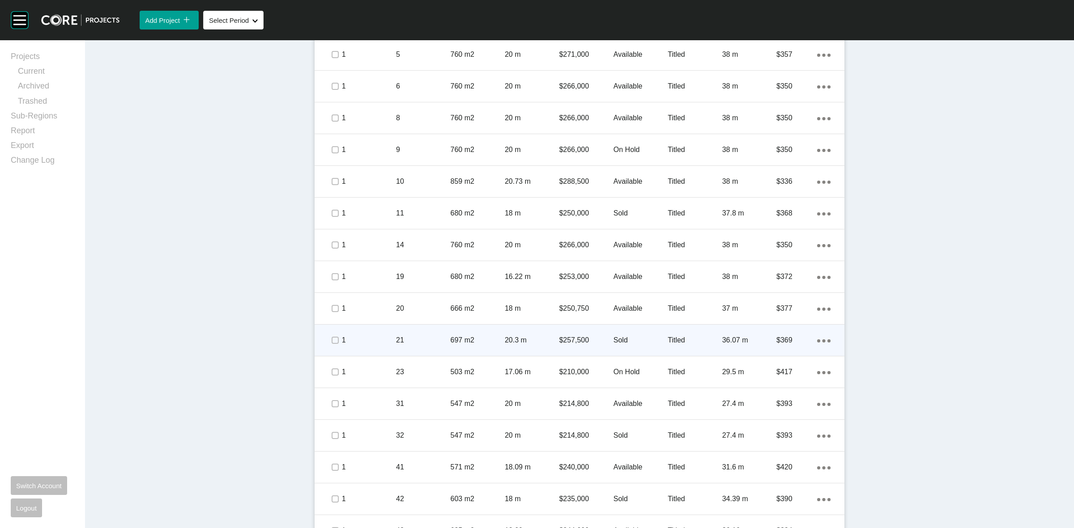
click at [356, 344] on p "1" at bounding box center [369, 341] width 54 height 10
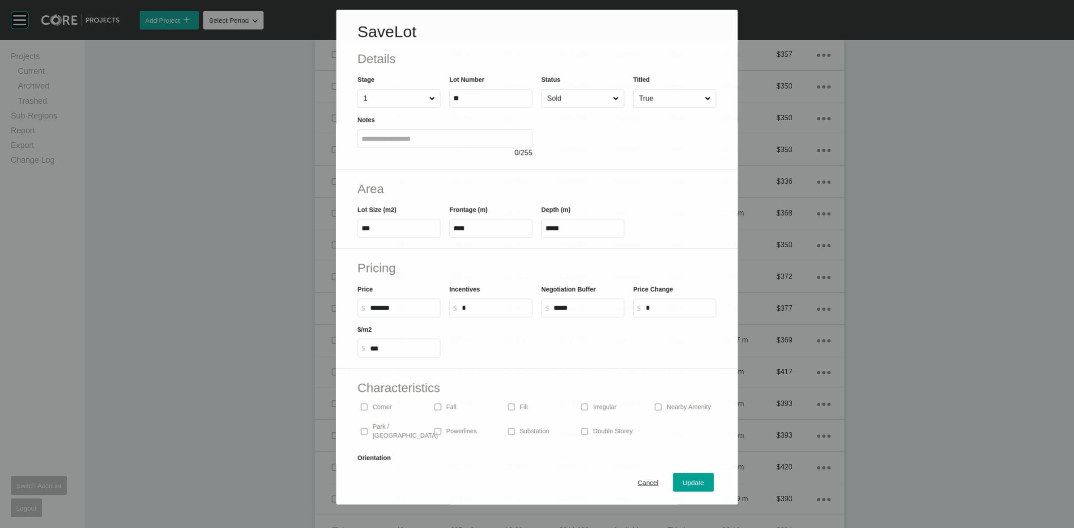
click at [566, 99] on input "Sold" at bounding box center [578, 98] width 66 height 18
click at [683, 486] on span "Update" at bounding box center [693, 484] width 21 height 8
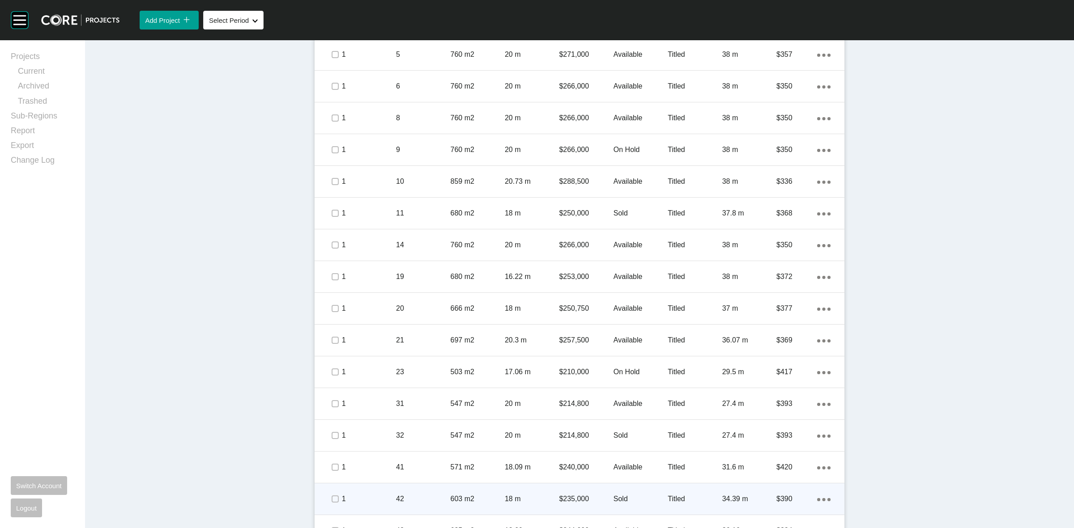
click at [362, 494] on p "1" at bounding box center [369, 499] width 54 height 10
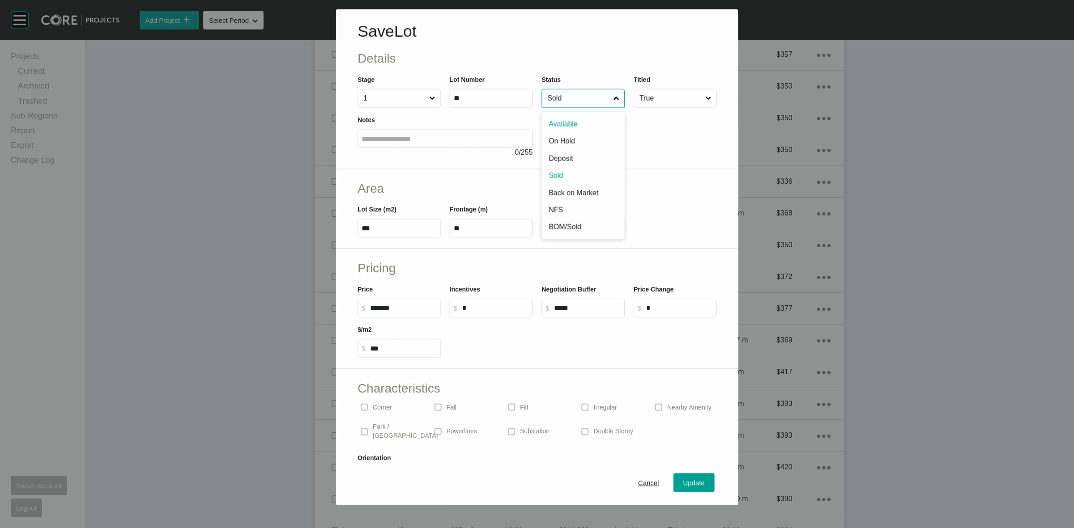
click at [565, 104] on input "Sold" at bounding box center [578, 98] width 66 height 18
click at [684, 474] on button "Update" at bounding box center [693, 483] width 41 height 19
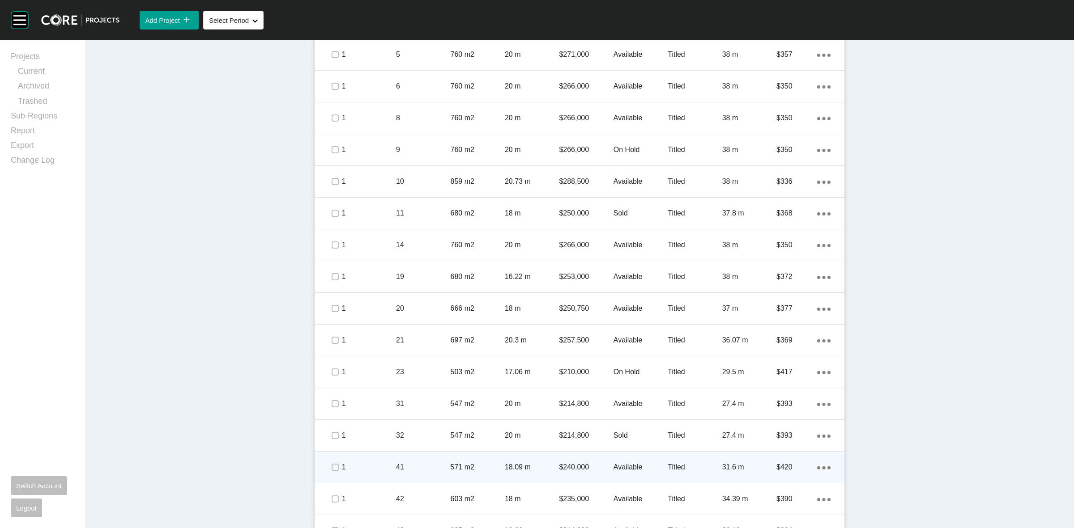
drag, startPoint x: 945, startPoint y: 383, endPoint x: 734, endPoint y: 455, distance: 223.3
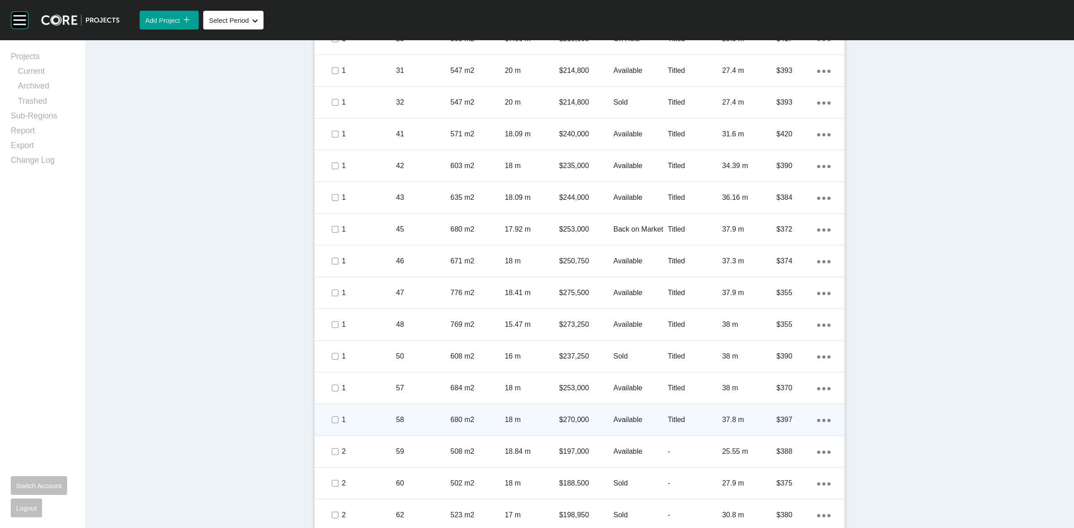
scroll to position [951, 0]
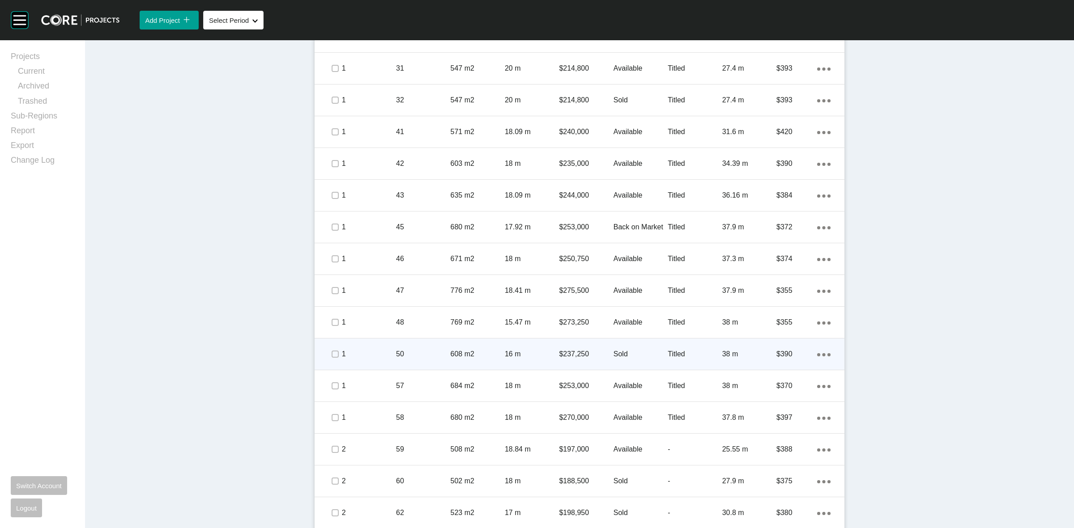
click at [352, 351] on p "1" at bounding box center [369, 354] width 54 height 10
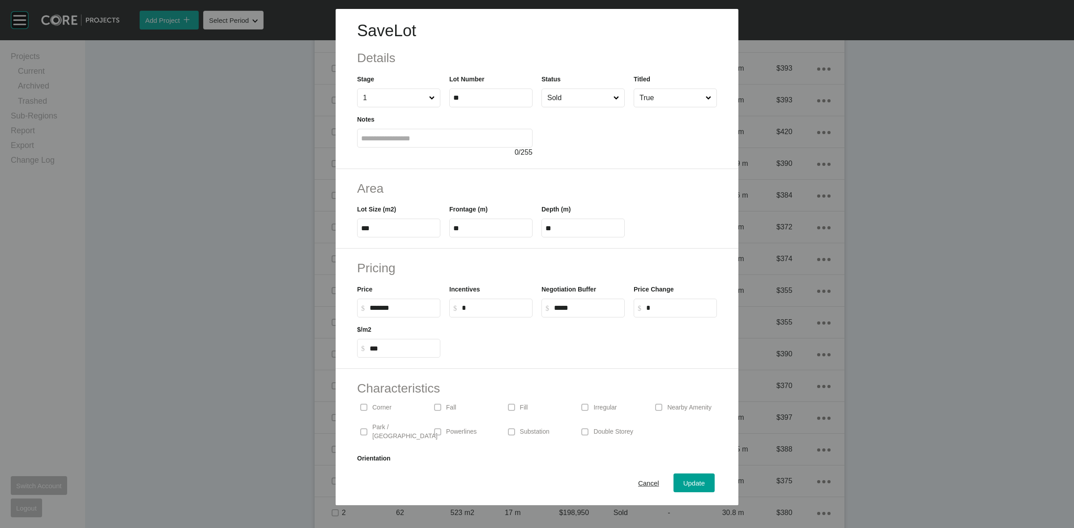
click at [553, 100] on input "Sold" at bounding box center [578, 98] width 66 height 18
click at [683, 484] on span "Update" at bounding box center [693, 484] width 21 height 8
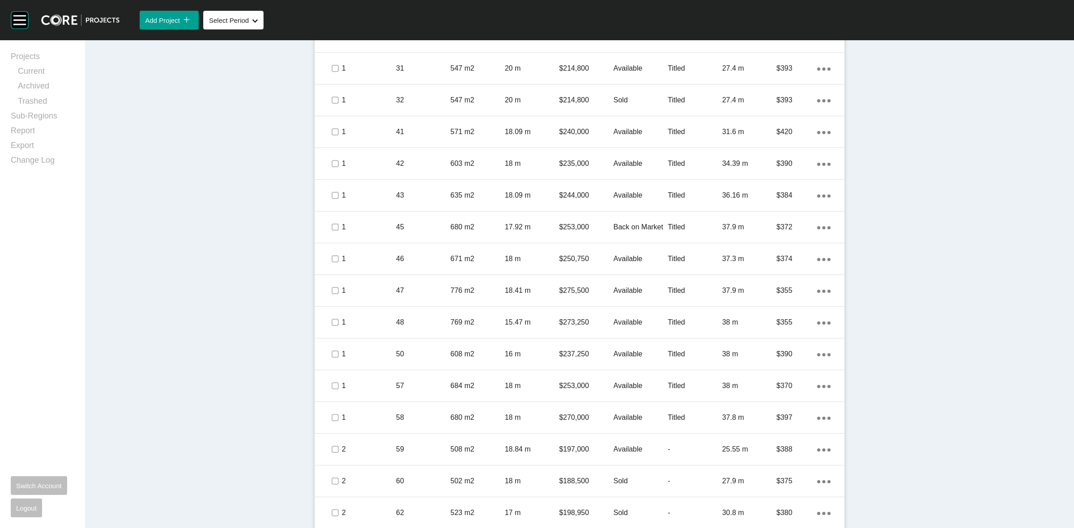
click at [242, 453] on div "Dashboard › Projects › North Quarter › Worksheet North Quarter Worksheet - [DAT…" at bounding box center [579, 320] width 989 height 2460
click at [899, 352] on div "Dashboard › Projects › North Quarter › Worksheet North Quarter Worksheet - [DAT…" at bounding box center [579, 320] width 989 height 2460
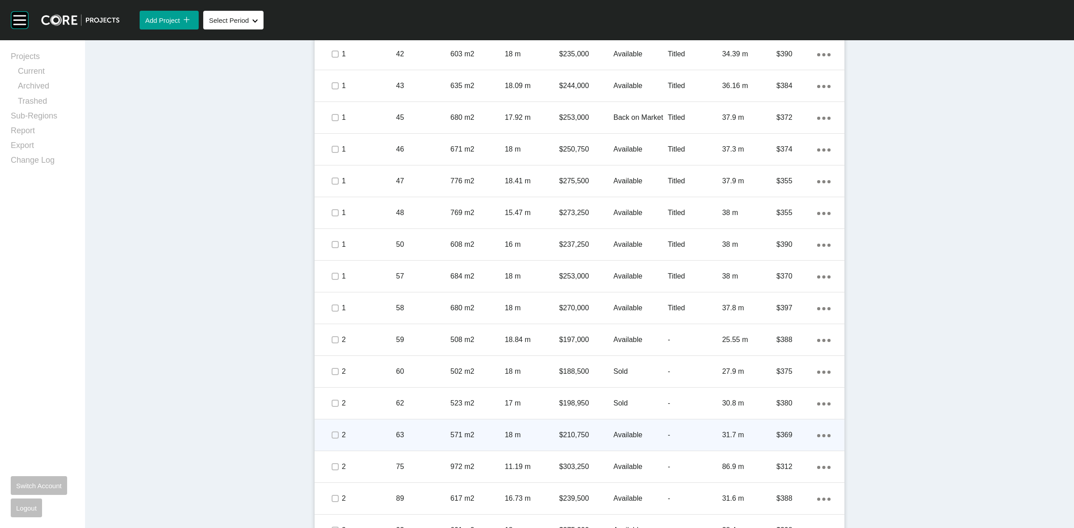
scroll to position [1063, 0]
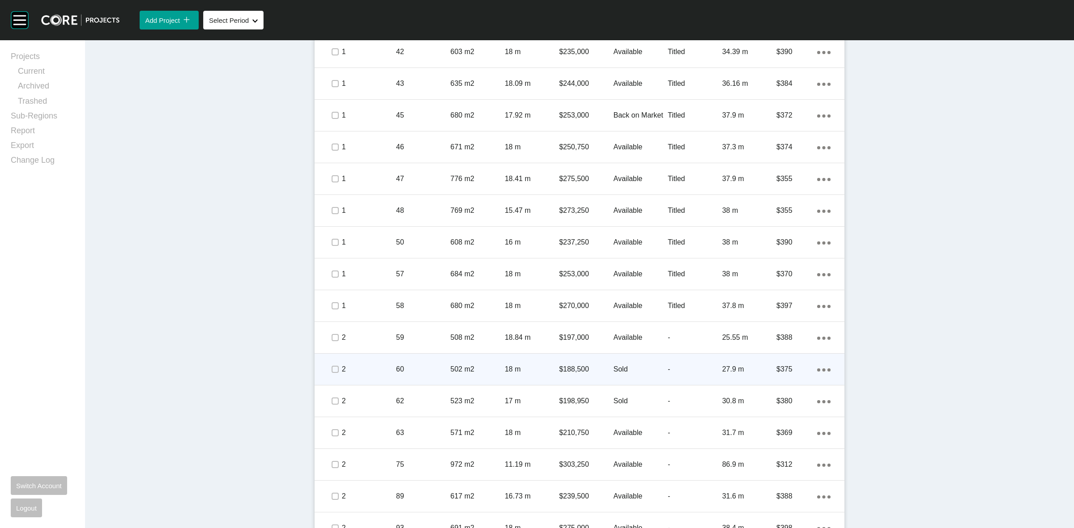
click at [414, 366] on p "60" at bounding box center [423, 370] width 54 height 10
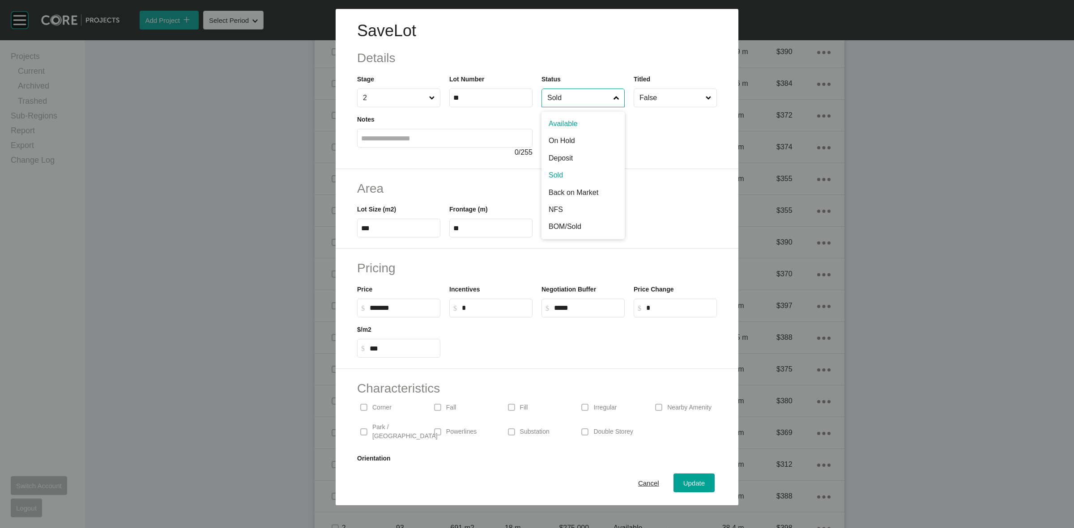
click at [587, 103] on input "Sold" at bounding box center [578, 98] width 66 height 18
click at [690, 480] on span "Update" at bounding box center [693, 484] width 21 height 8
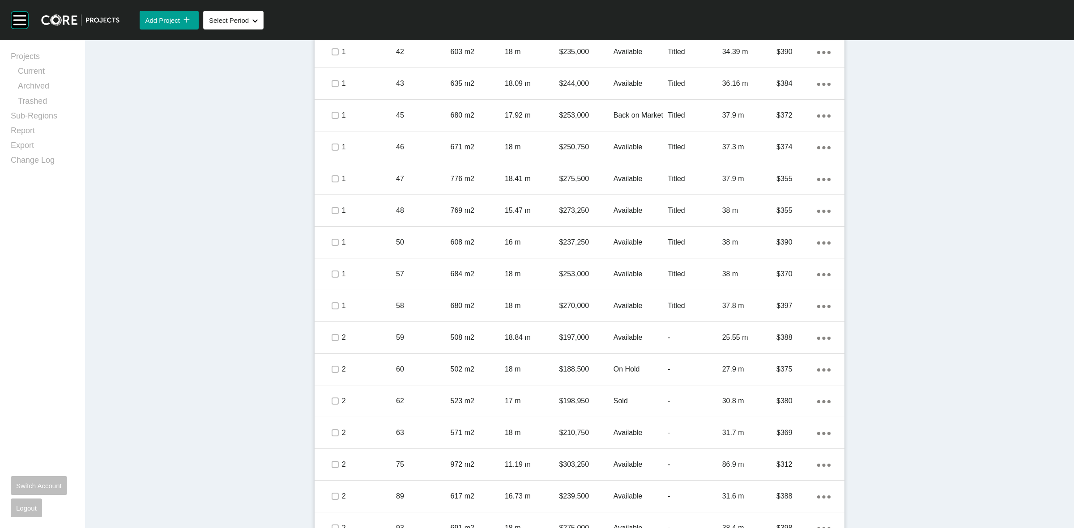
click at [898, 383] on div "Dashboard › Projects › North Quarter › Worksheet North Quarter Worksheet - [DAT…" at bounding box center [579, 208] width 989 height 2460
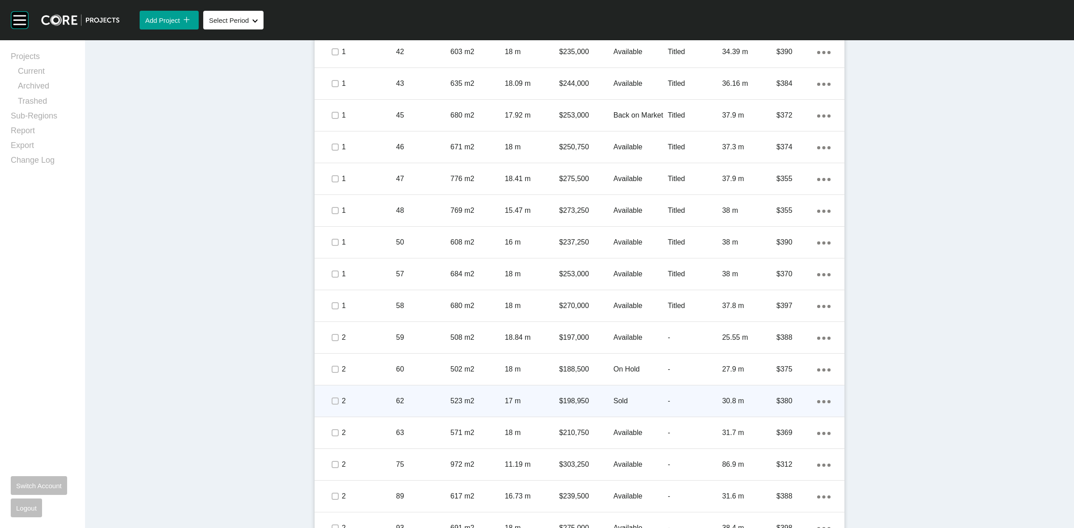
click at [457, 395] on div "523 m2" at bounding box center [478, 401] width 54 height 28
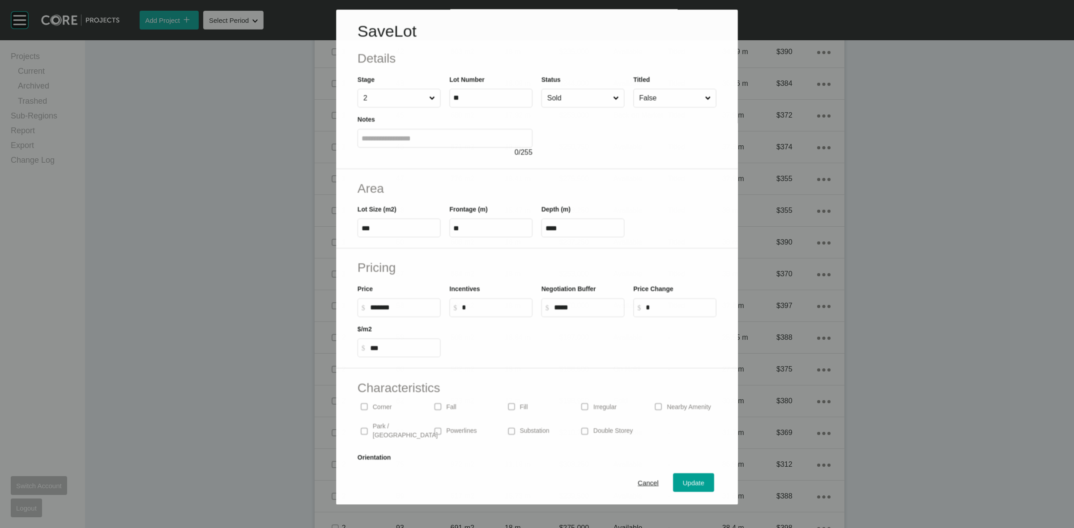
click at [564, 94] on input "Sold" at bounding box center [578, 98] width 66 height 18
click at [683, 484] on span "Update" at bounding box center [693, 484] width 21 height 8
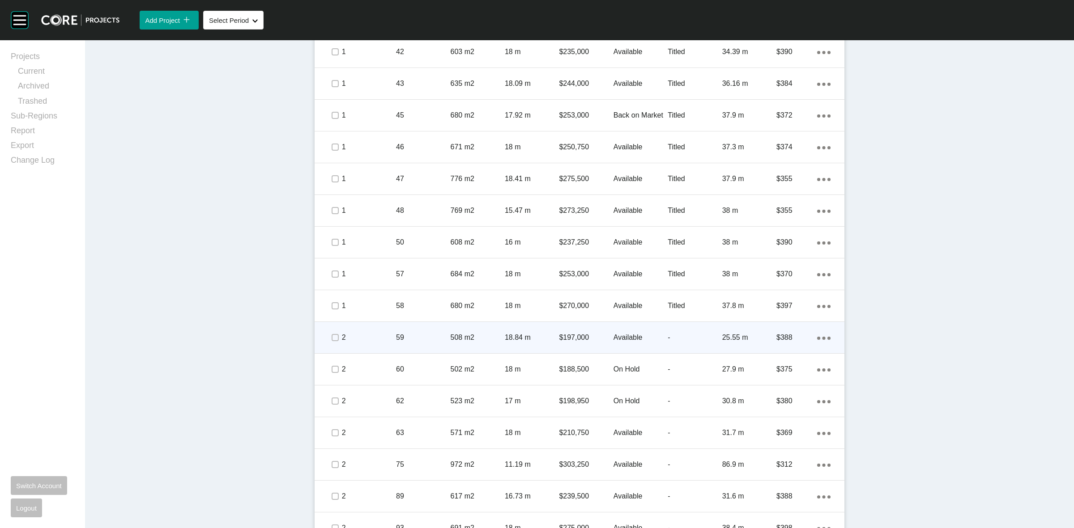
drag, startPoint x: 913, startPoint y: 328, endPoint x: 833, endPoint y: 352, distance: 84.1
click at [913, 328] on div "Dashboard › Projects › North Quarter › Worksheet North Quarter Worksheet - [DAT…" at bounding box center [579, 208] width 989 height 2460
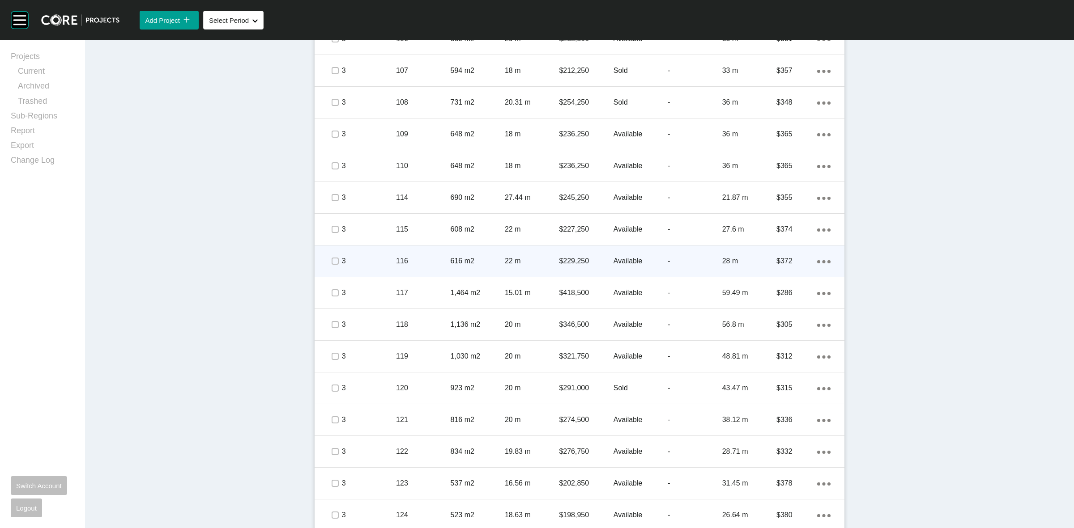
scroll to position [1957, 0]
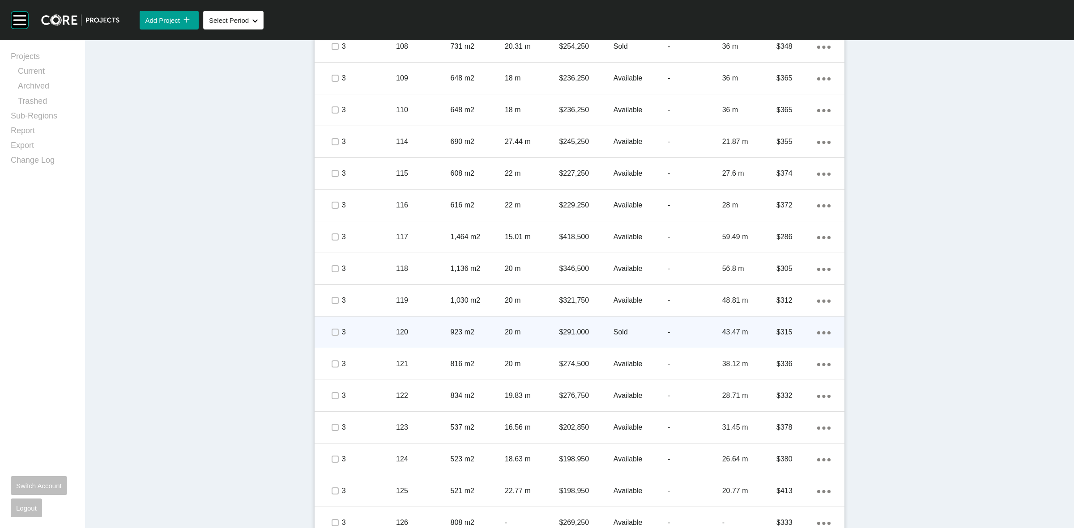
click at [424, 329] on p "120" at bounding box center [423, 332] width 54 height 10
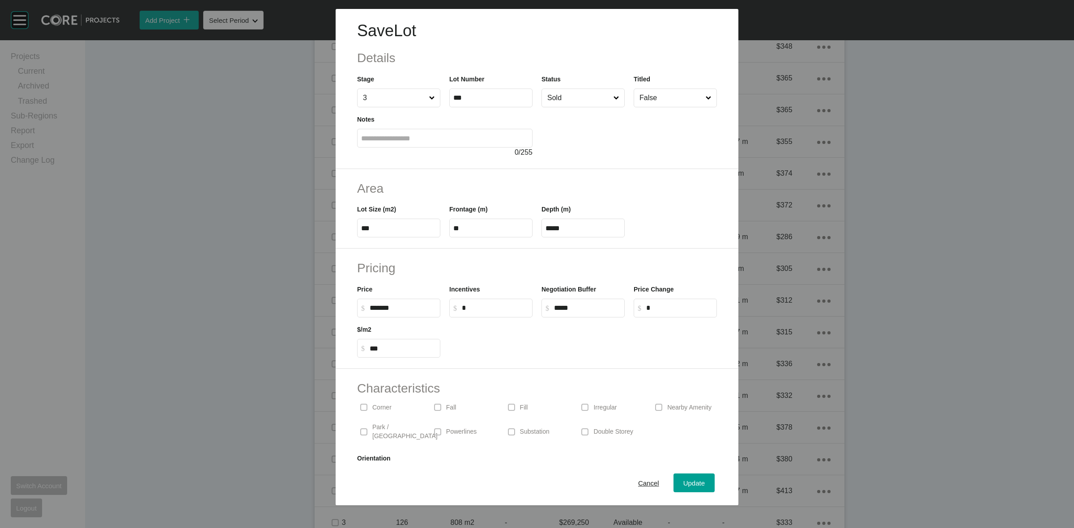
click at [562, 100] on input "Sold" at bounding box center [578, 98] width 66 height 18
click at [683, 485] on span "Update" at bounding box center [693, 484] width 21 height 8
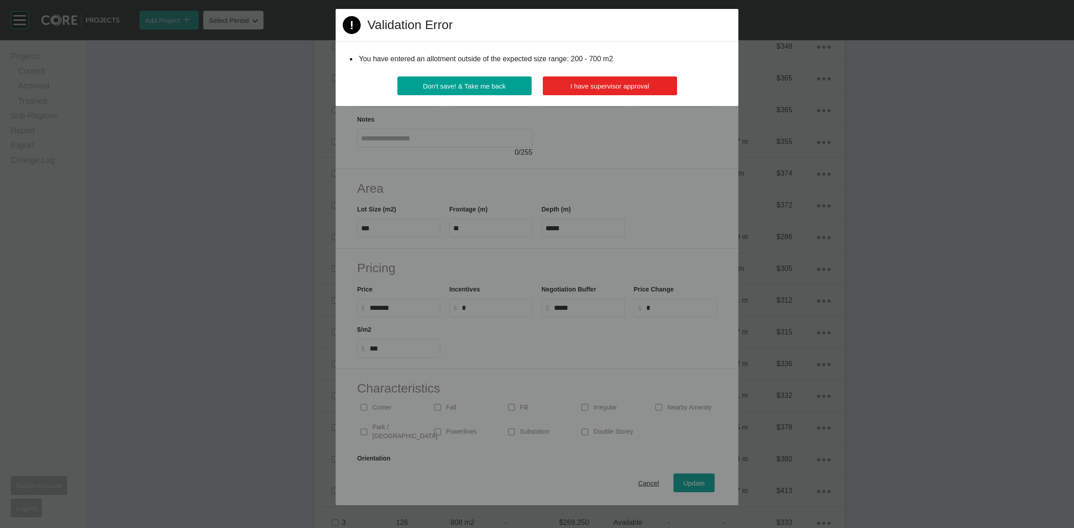
click at [591, 81] on button "I have supervisor approval" at bounding box center [610, 86] width 134 height 19
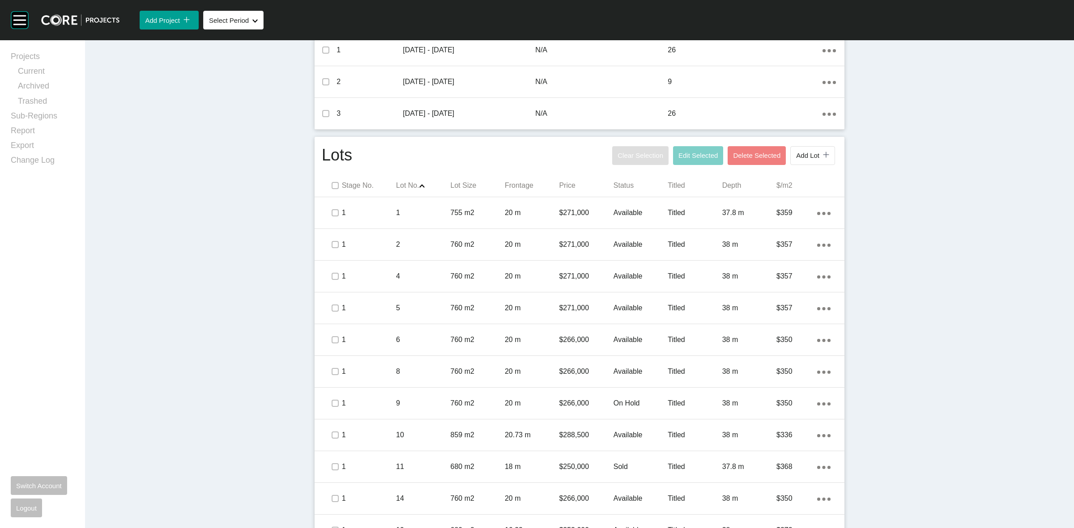
scroll to position [349, 0]
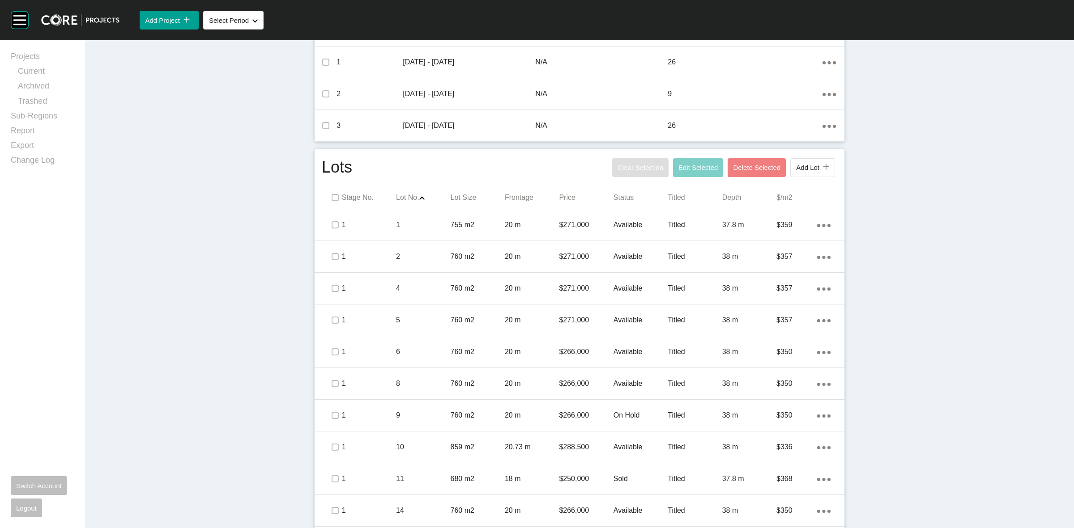
click at [584, 482] on p "$250,000" at bounding box center [586, 479] width 54 height 10
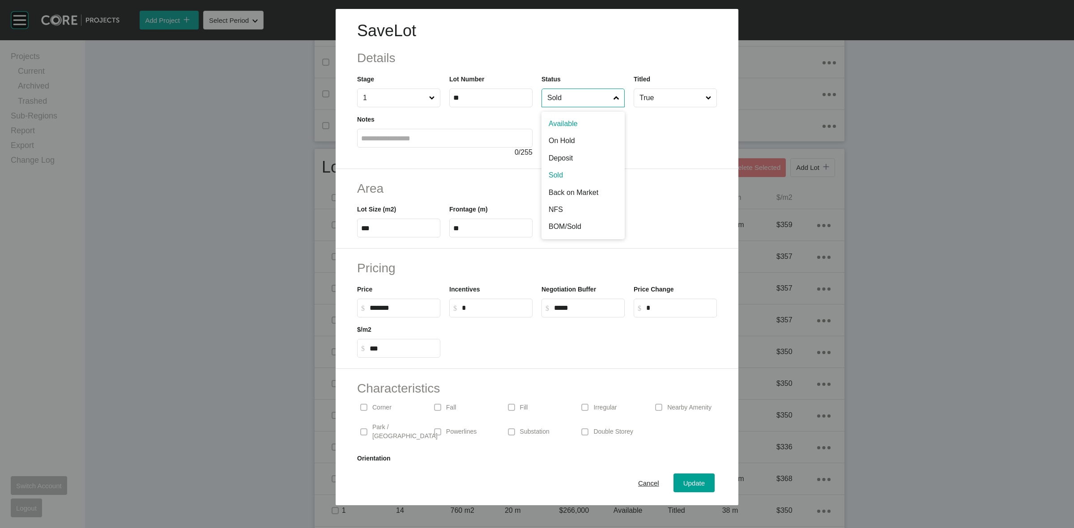
click at [567, 102] on input "Sold" at bounding box center [578, 98] width 66 height 18
click at [686, 478] on div "Update" at bounding box center [694, 483] width 26 height 12
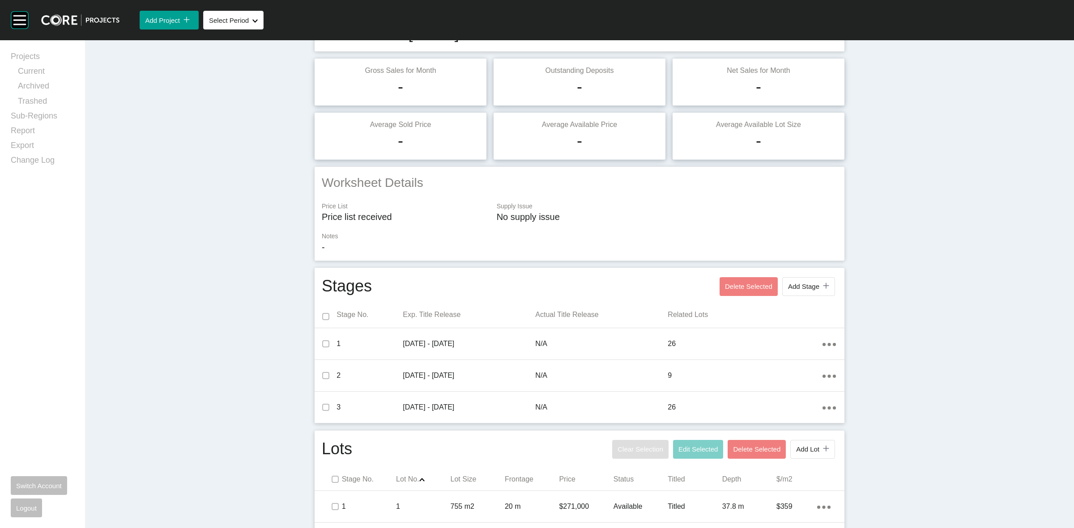
scroll to position [0, 0]
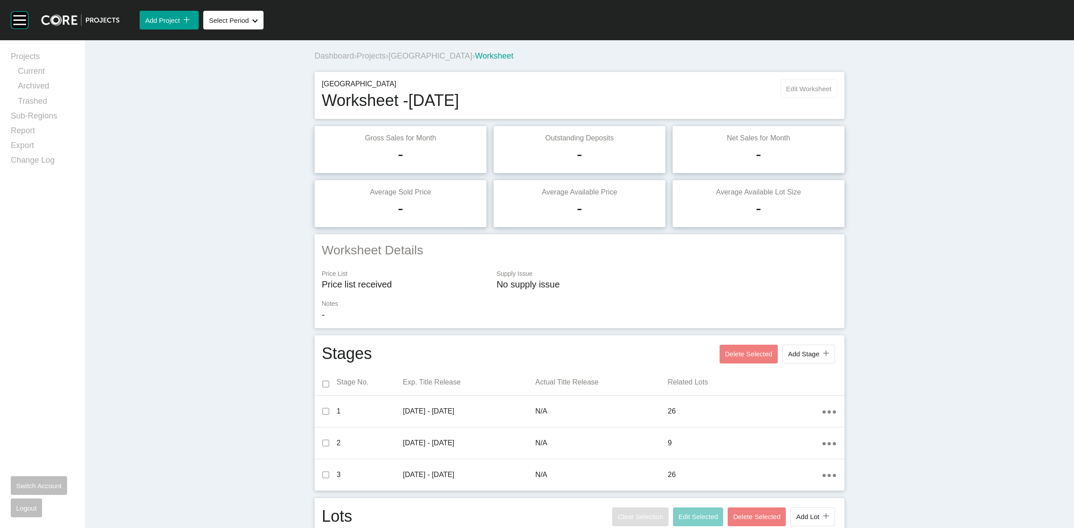
click at [817, 85] on span "Edit Worksheet" at bounding box center [808, 89] width 45 height 8
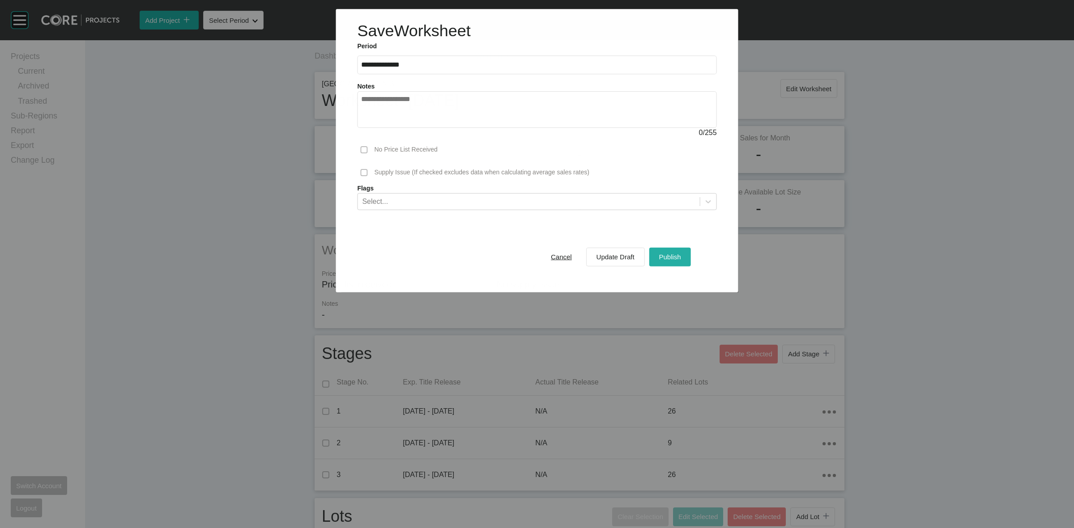
click at [655, 260] on button "Publish" at bounding box center [670, 256] width 42 height 19
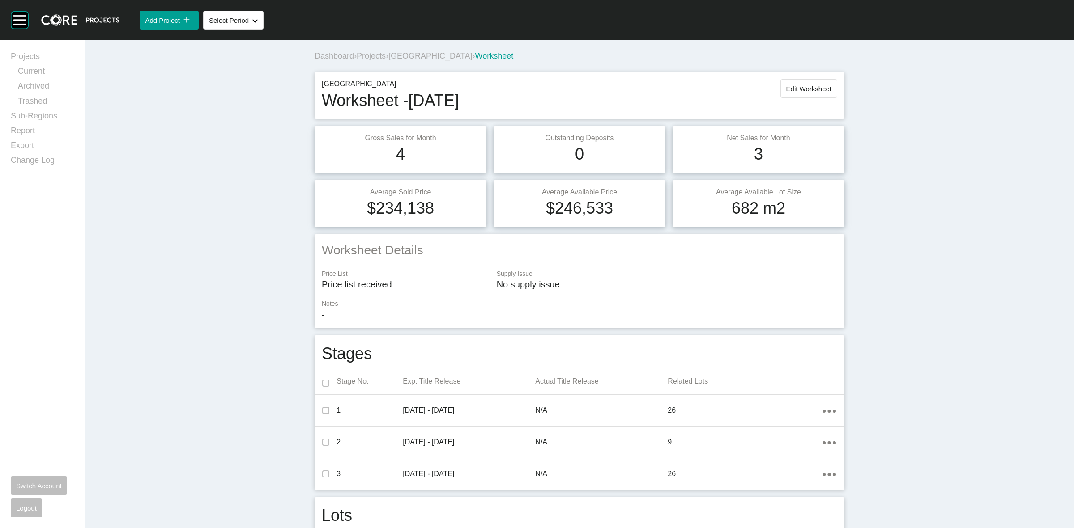
click at [422, 55] on span "[GEOGRAPHIC_DATA]" at bounding box center [430, 55] width 84 height 9
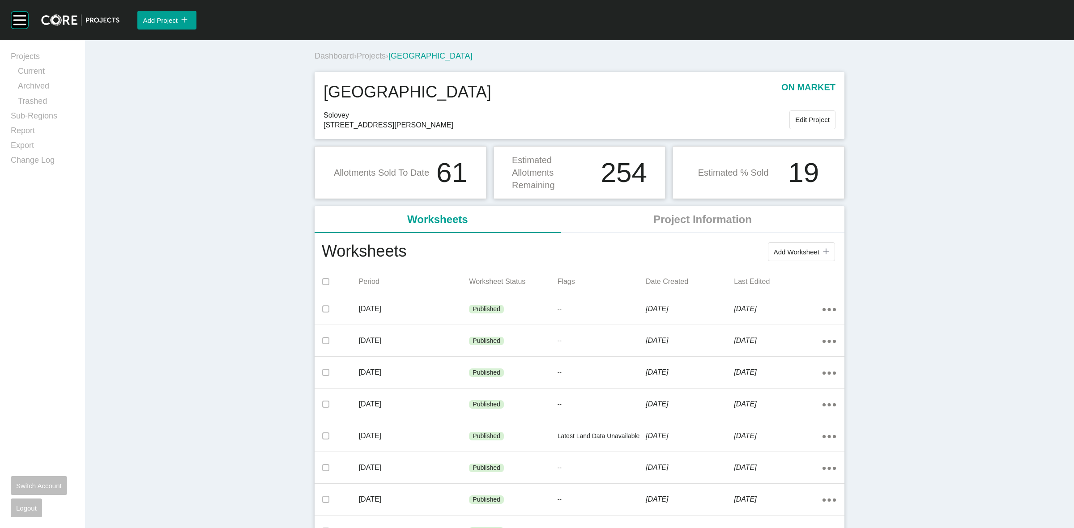
click at [374, 55] on span "Projects" at bounding box center [371, 55] width 29 height 9
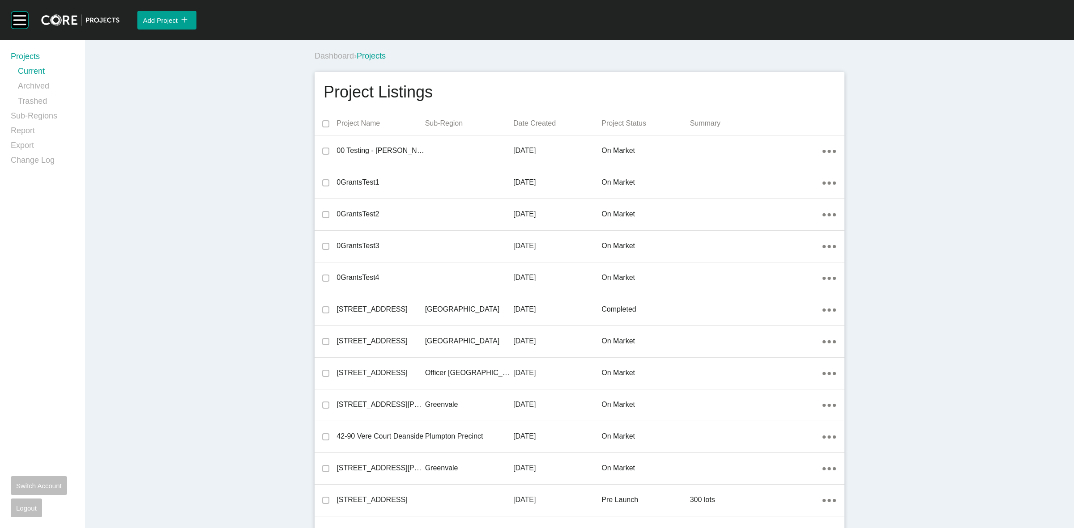
scroll to position [20655, 0]
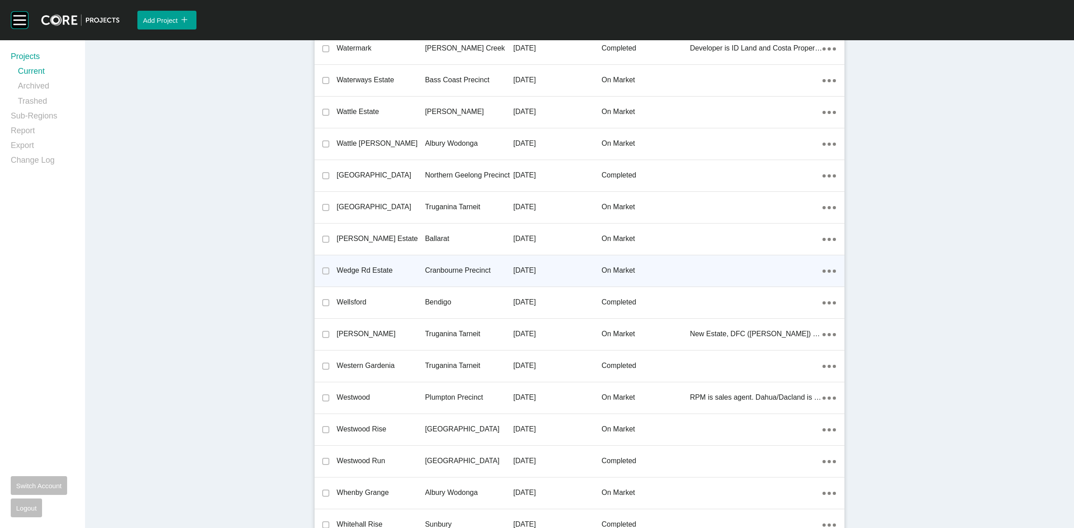
click at [472, 266] on p "Cranbourne Precinct" at bounding box center [469, 271] width 88 height 10
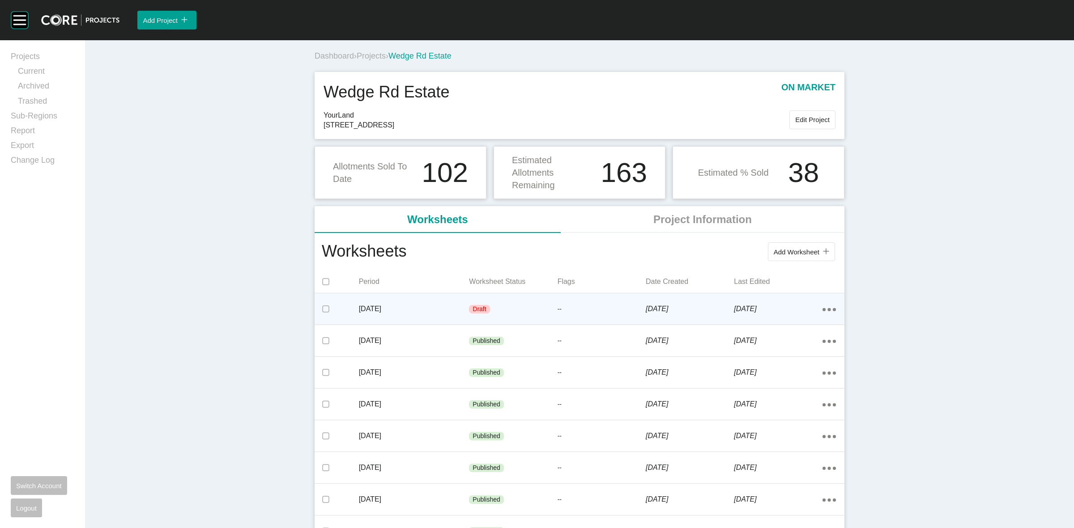
click at [576, 311] on p "--" at bounding box center [601, 309] width 88 height 9
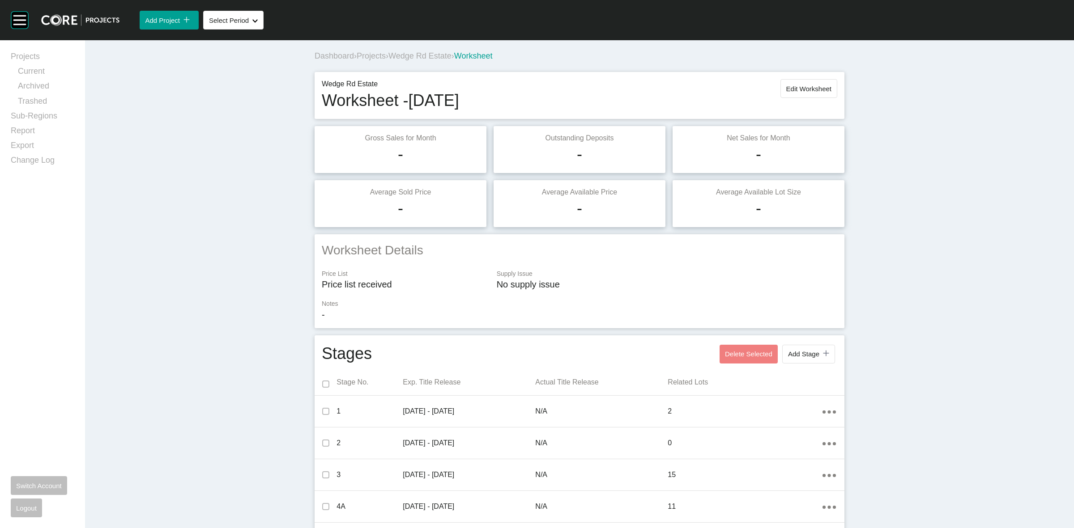
click at [790, 99] on div "Wedge Rd Estate Worksheet - [DATE] Edit Worksheet" at bounding box center [579, 95] width 515 height 33
click at [791, 86] on span "Edit Worksheet" at bounding box center [808, 89] width 45 height 8
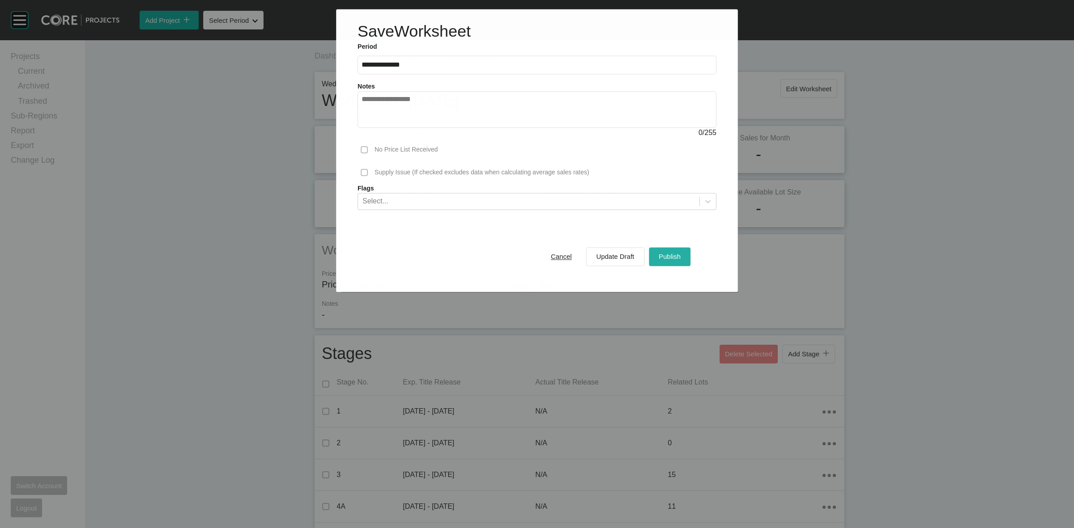
click at [672, 254] on span "Publish" at bounding box center [670, 257] width 22 height 8
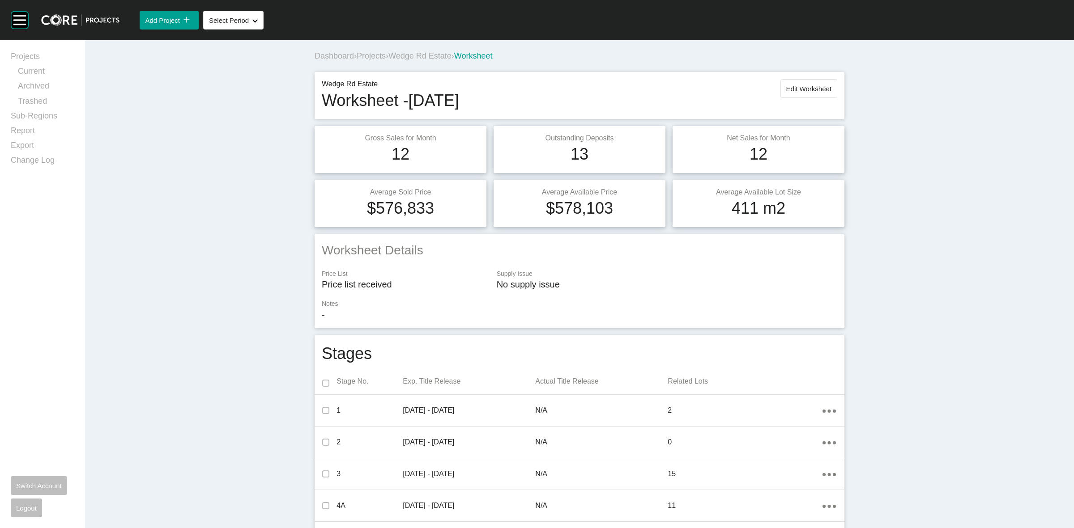
click at [400, 53] on span "Wedge Rd Estate" at bounding box center [419, 55] width 63 height 9
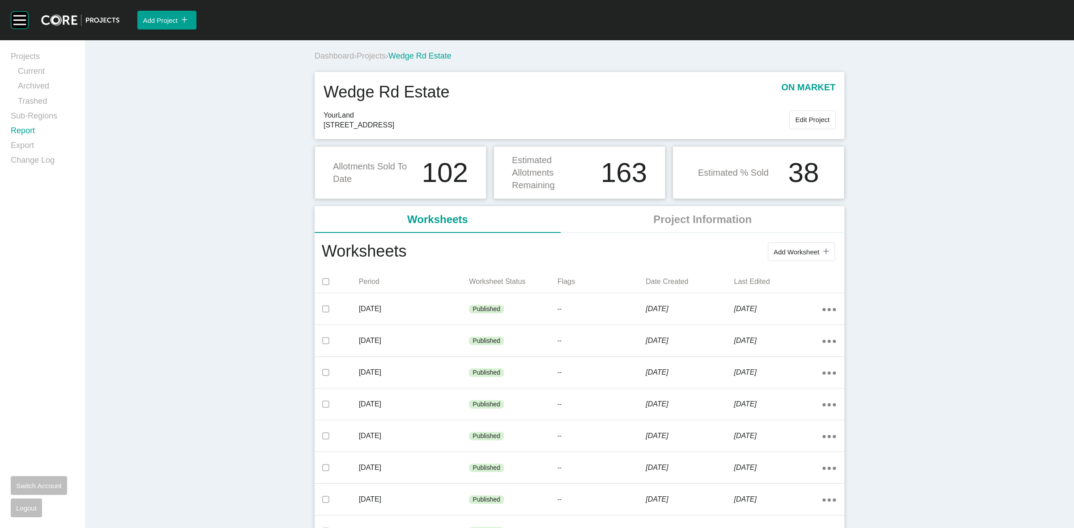
click at [25, 128] on link "Report" at bounding box center [43, 132] width 64 height 15
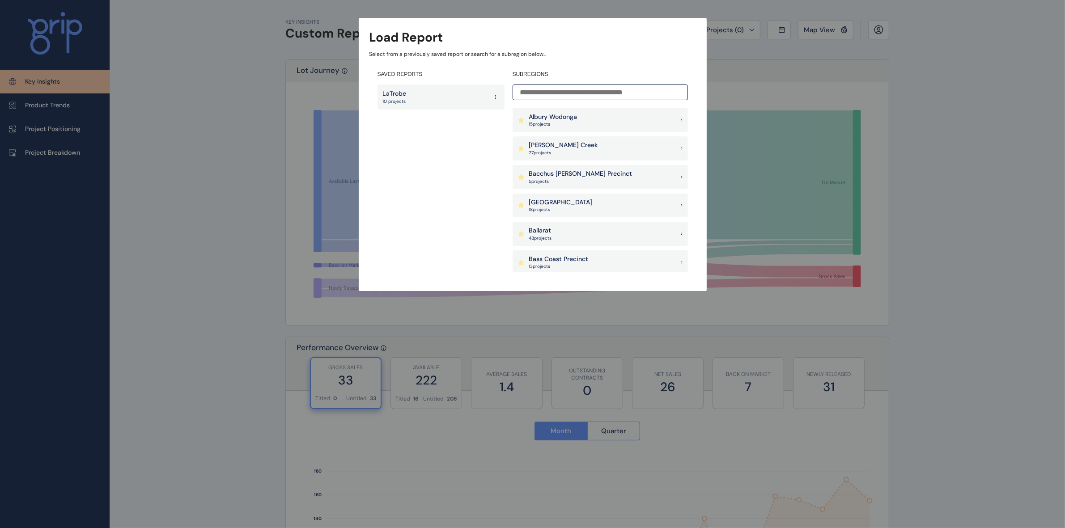
click at [537, 95] on input at bounding box center [600, 93] width 175 height 16
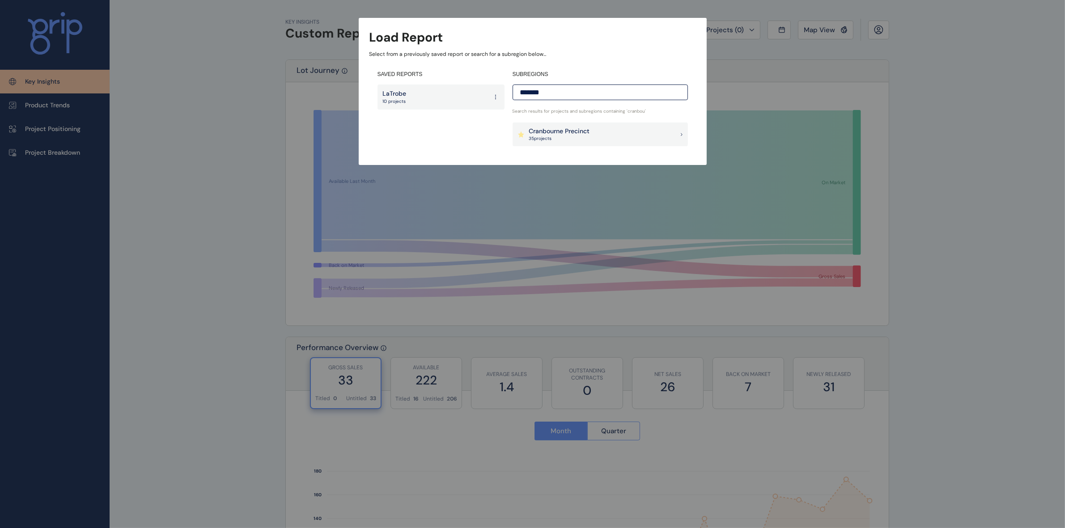
type input "*******"
click at [569, 133] on p "Cranbourne Precinct" at bounding box center [559, 131] width 61 height 9
